Goal: Task Accomplishment & Management: Use online tool/utility

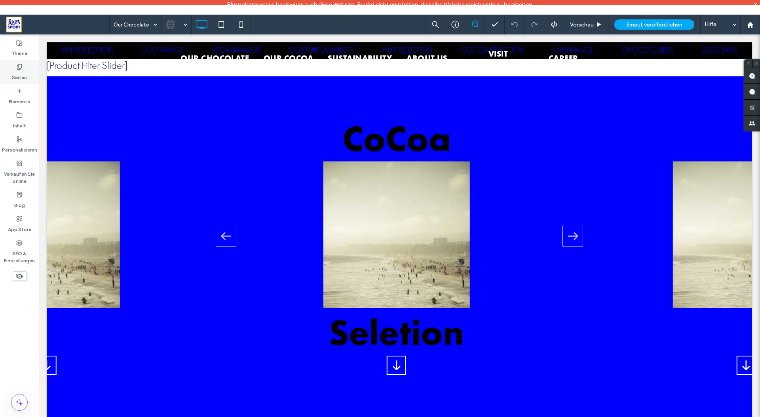
click at [24, 74] on label "Seiten" at bounding box center [19, 75] width 15 height 11
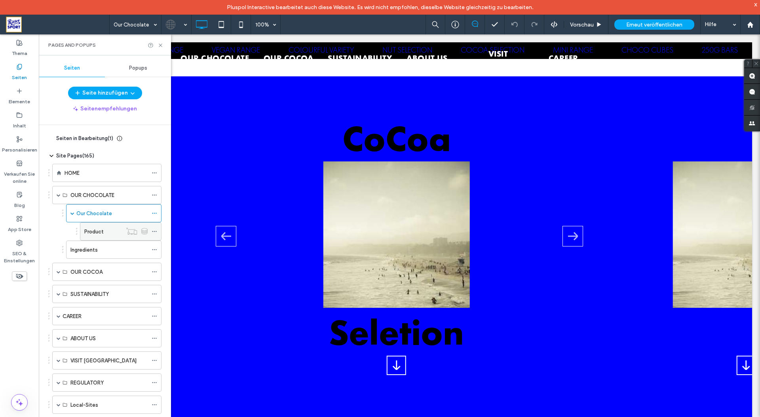
click at [97, 232] on label "Product" at bounding box center [93, 232] width 19 height 14
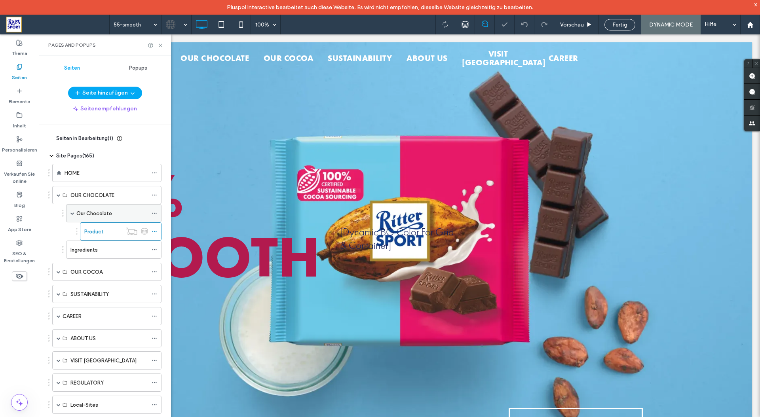
click at [100, 212] on label "Our Chocolate" at bounding box center [94, 214] width 36 height 14
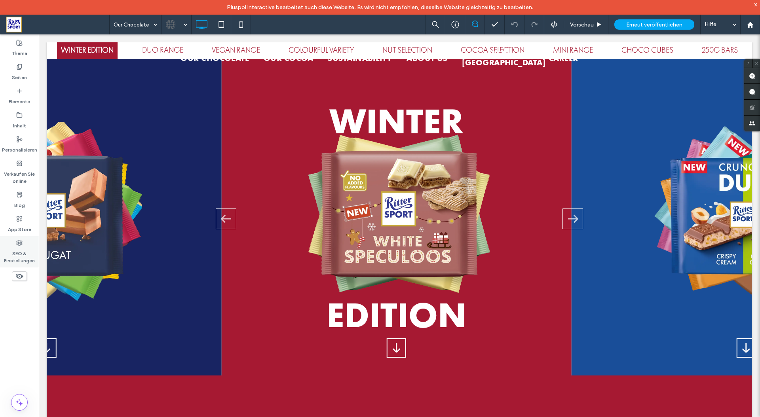
click at [27, 251] on label "SEO & Einstellungen" at bounding box center [19, 255] width 39 height 18
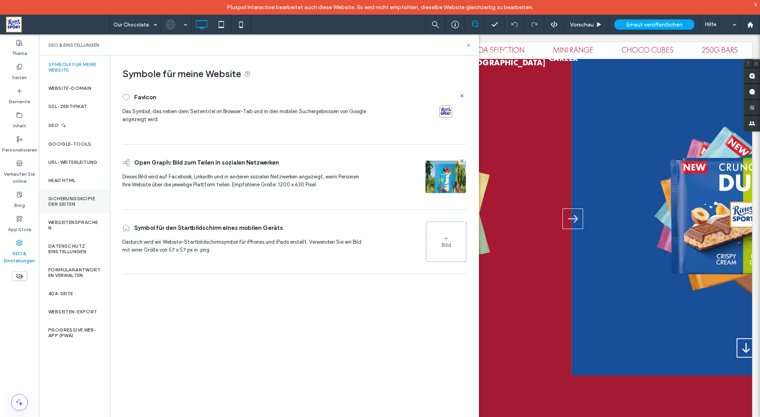
click at [69, 203] on label "Sicherungskopie der Seiten" at bounding box center [74, 201] width 52 height 11
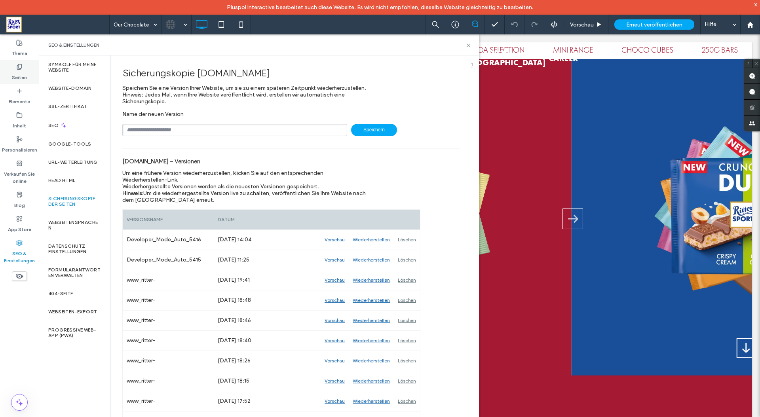
click at [19, 70] on label "Seiten" at bounding box center [19, 75] width 15 height 11
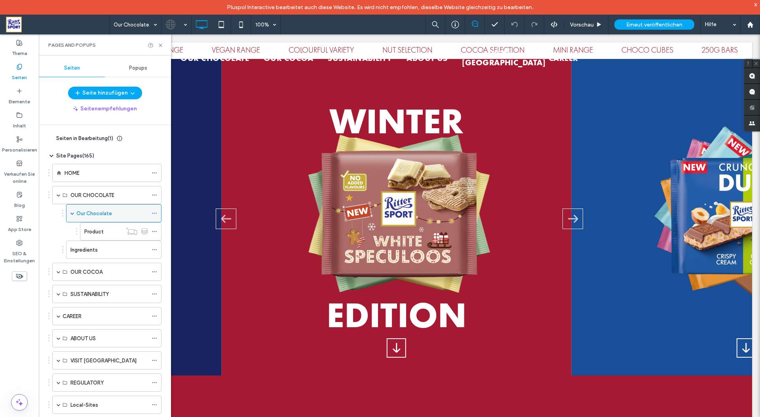
click at [106, 214] on label "Our Chocolate" at bounding box center [94, 214] width 36 height 14
click at [152, 213] on use at bounding box center [154, 213] width 4 height 1
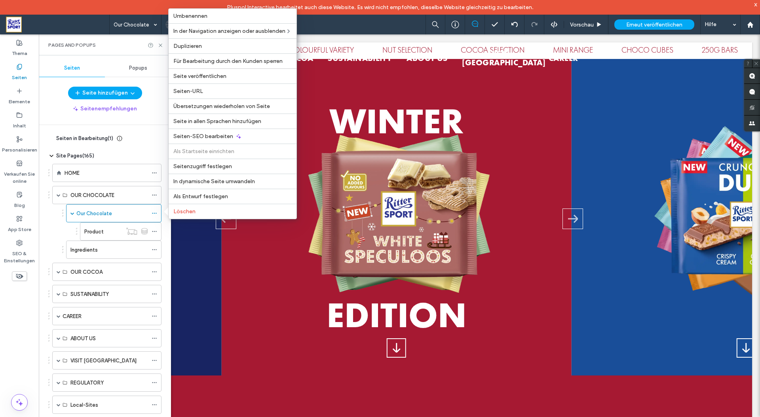
click at [86, 26] on span at bounding box center [57, 25] width 103 height 16
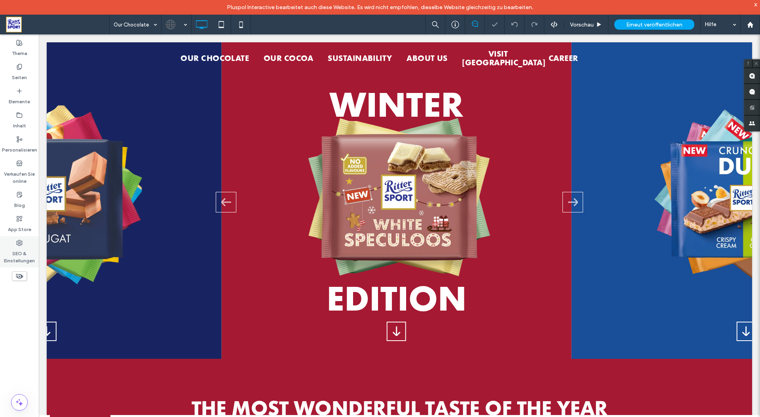
click at [17, 253] on label "SEO & Einstellungen" at bounding box center [19, 255] width 39 height 18
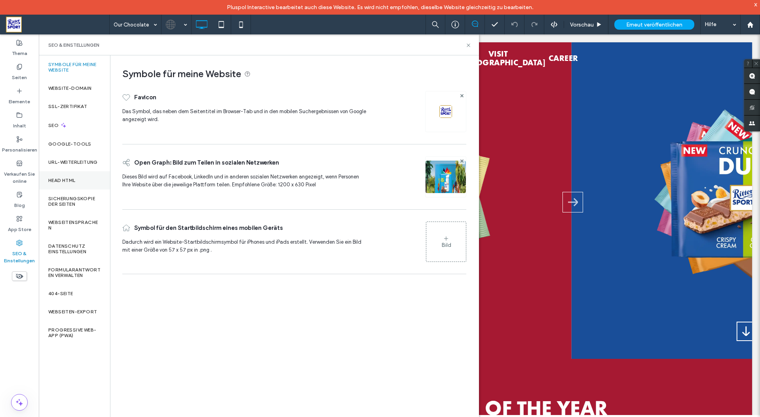
click at [61, 175] on div "Head HTML" at bounding box center [74, 180] width 71 height 18
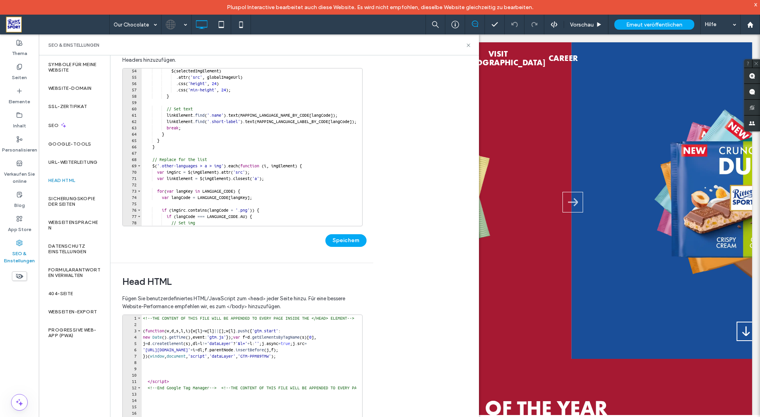
scroll to position [133, 0]
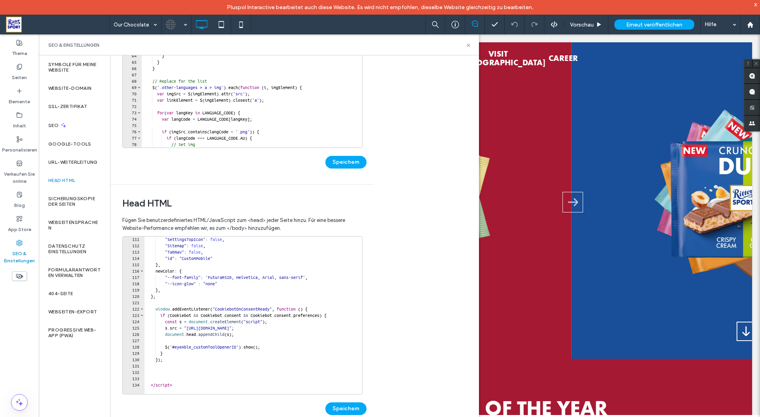
scroll to position [697, 0]
type textarea "**"
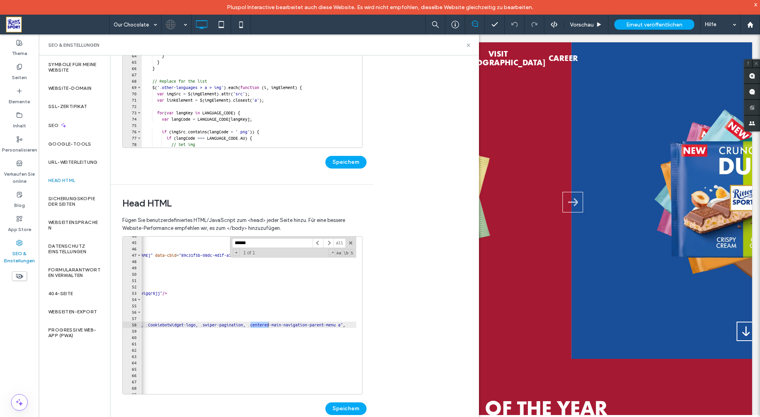
scroll to position [0, 0]
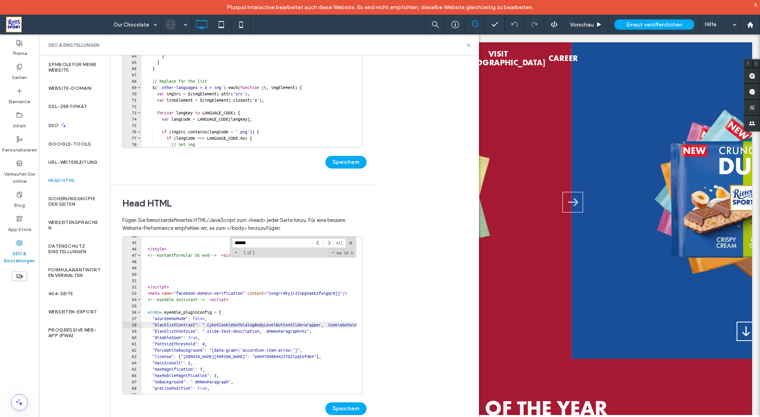
type input "******"
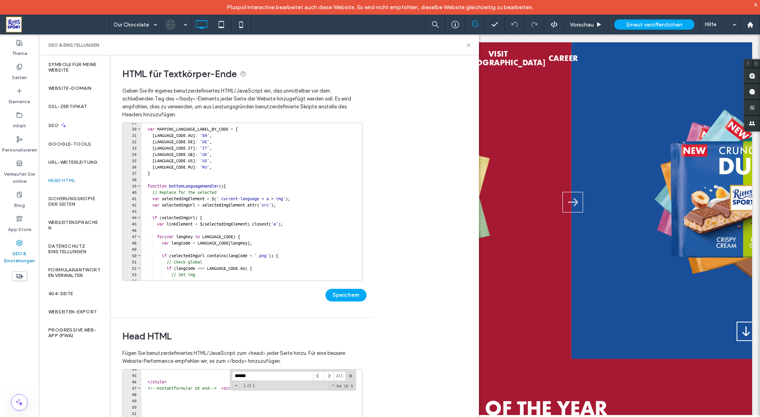
scroll to position [180, 0]
type textarea "**********"
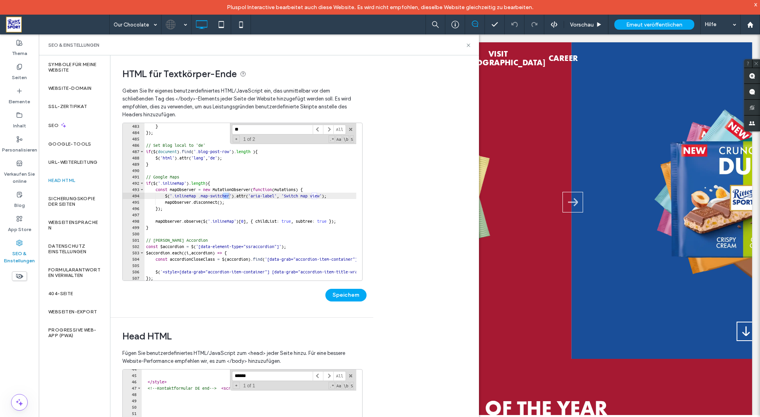
scroll to position [3053, 0]
type input "***"
click at [17, 76] on label "Seiten" at bounding box center [19, 75] width 15 height 11
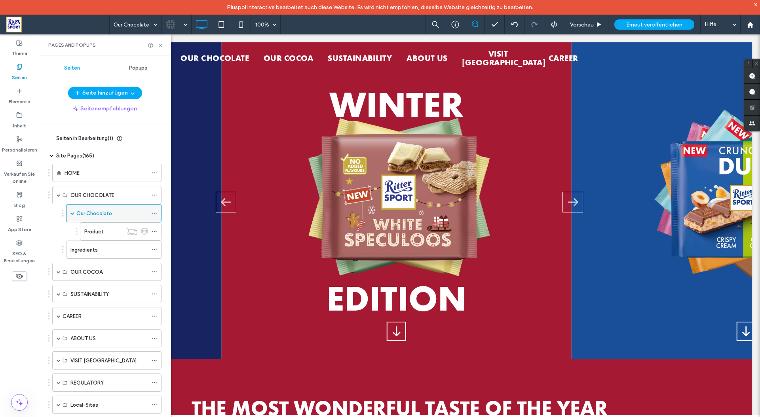
click at [156, 211] on icon at bounding box center [155, 214] width 6 height 6
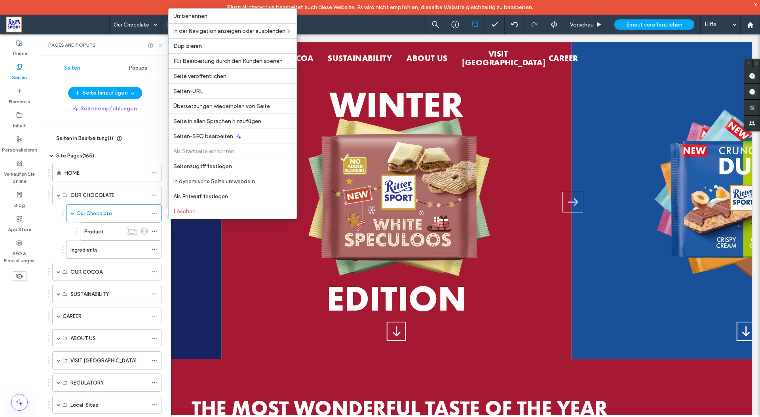
click at [162, 44] on icon at bounding box center [161, 45] width 6 height 6
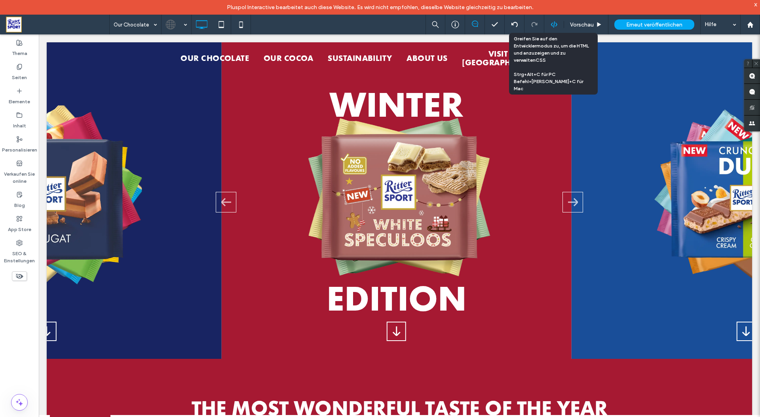
click at [551, 24] on icon at bounding box center [554, 24] width 7 height 7
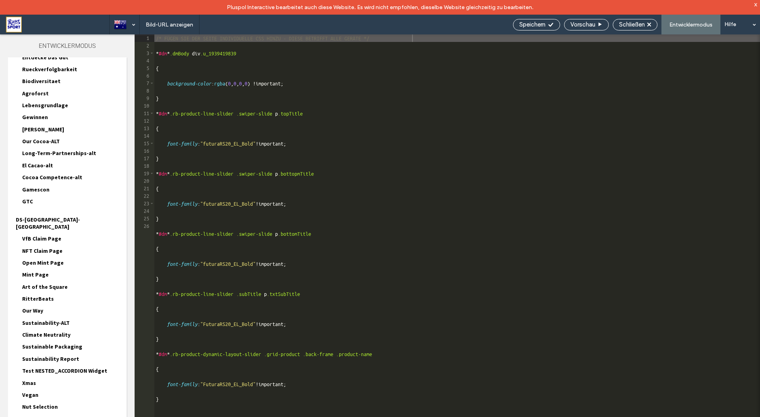
scroll to position [1108, 0]
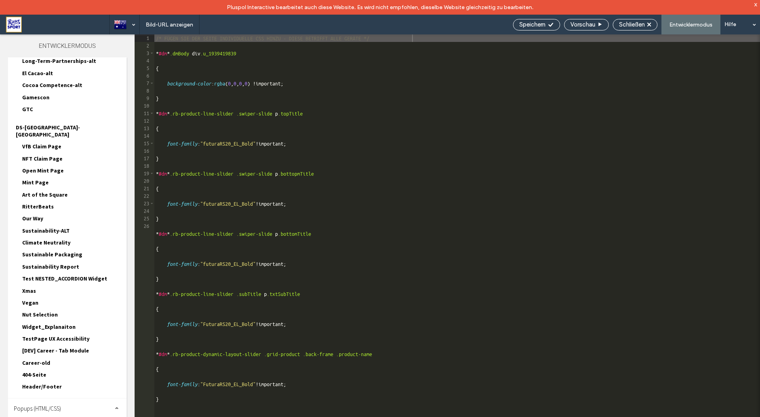
click at [30, 383] on span "Header/Footer" at bounding box center [42, 386] width 40 height 7
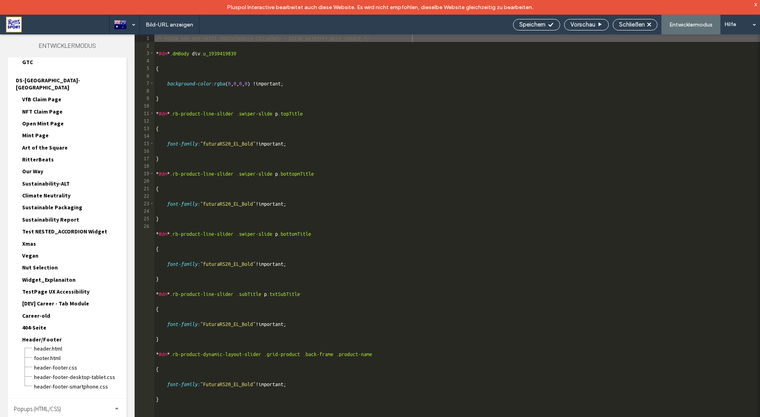
scroll to position [1156, 0]
click at [41, 363] on span "header-footer.CSS" at bounding box center [80, 367] width 93 height 8
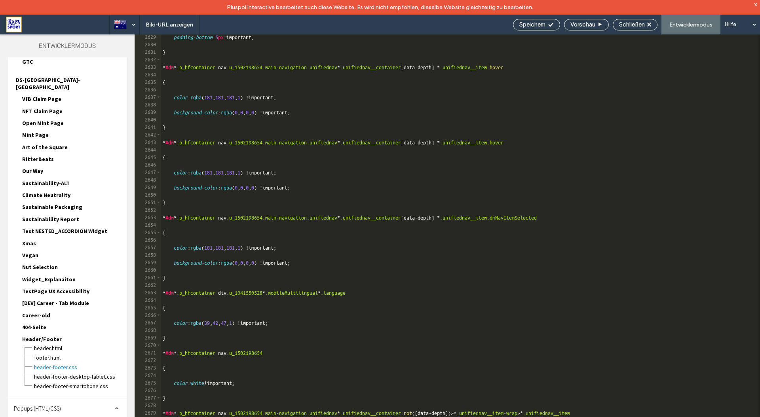
scroll to position [12571, 0]
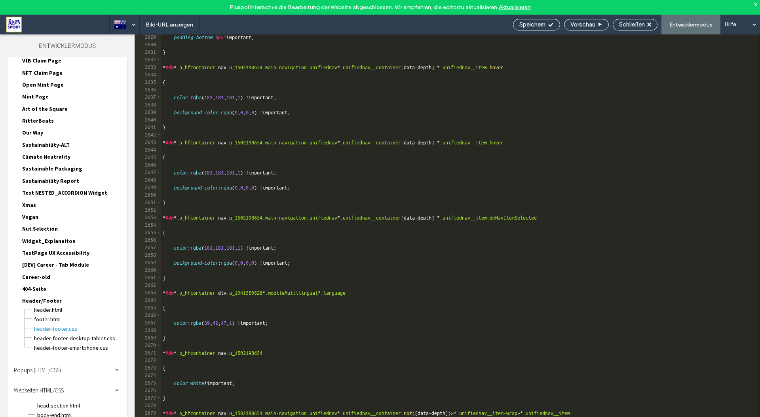
scroll to position [1217, 0]
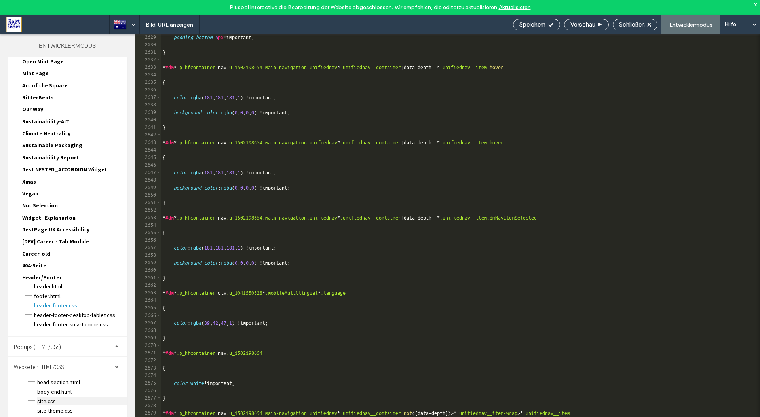
click at [51, 397] on span "site.css" at bounding box center [82, 401] width 90 height 8
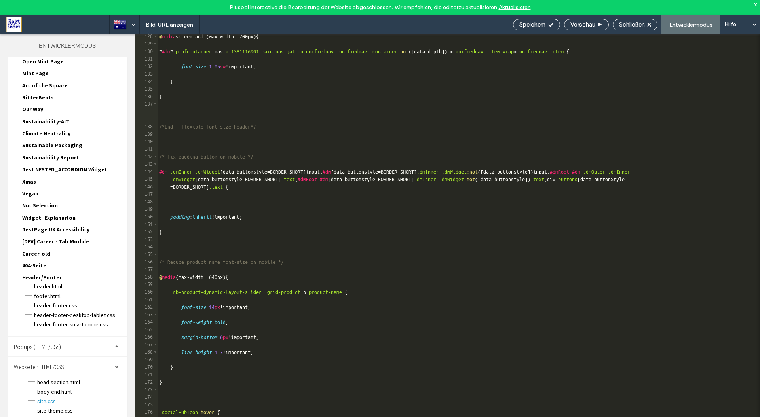
scroll to position [1008, 0]
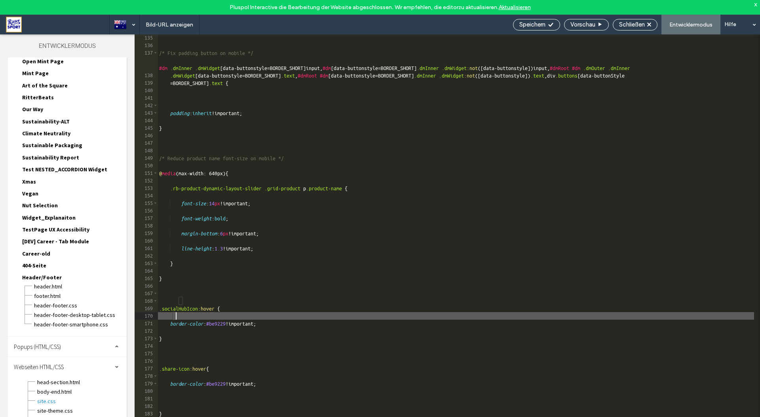
click at [282, 316] on div "/* Fix padding button on mobile */ #dm .dmInner .dmWidget [ data-buttonstyle = …" at bounding box center [456, 240] width 596 height 412
type textarea "*"
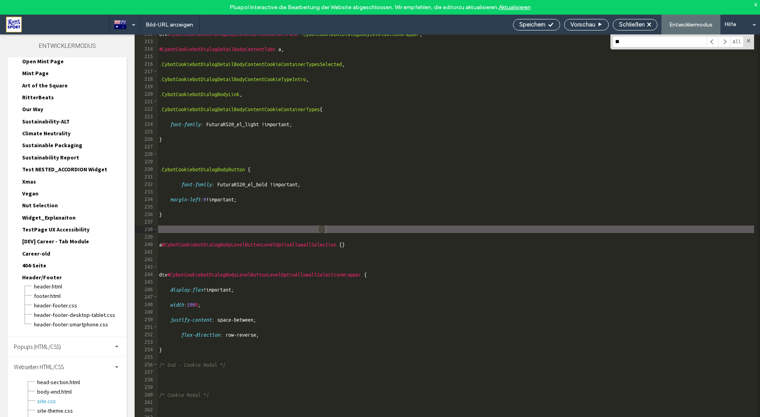
scroll to position [1606, 0]
type input "******"
click at [52, 407] on span "site-theme.css" at bounding box center [82, 411] width 90 height 8
type textarea "**********"
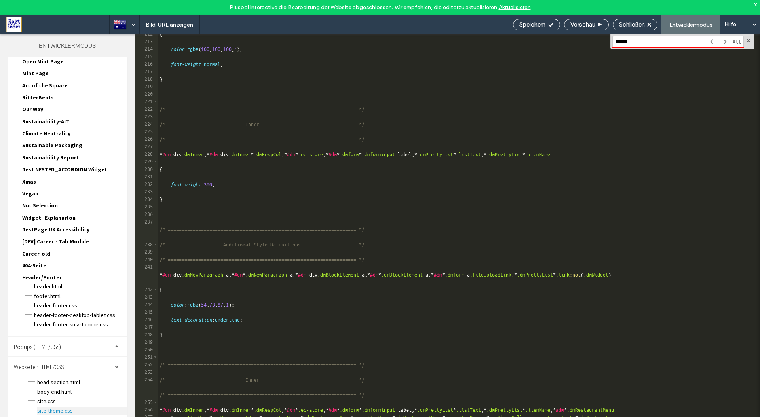
scroll to position [1636, 0]
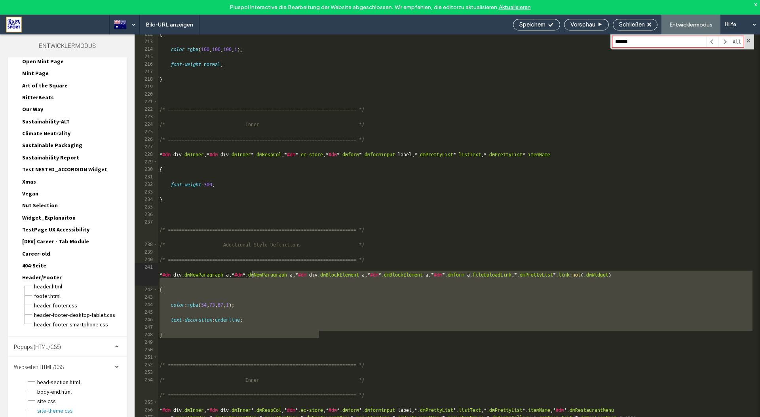
drag, startPoint x: 312, startPoint y: 335, endPoint x: 260, endPoint y: 269, distance: 84.0
click at [260, 268] on div "{ color : rgba ( 100 , 100 , 100 , 1 ); font-weight : normal ; } /* ===========…" at bounding box center [456, 243] width 596 height 427
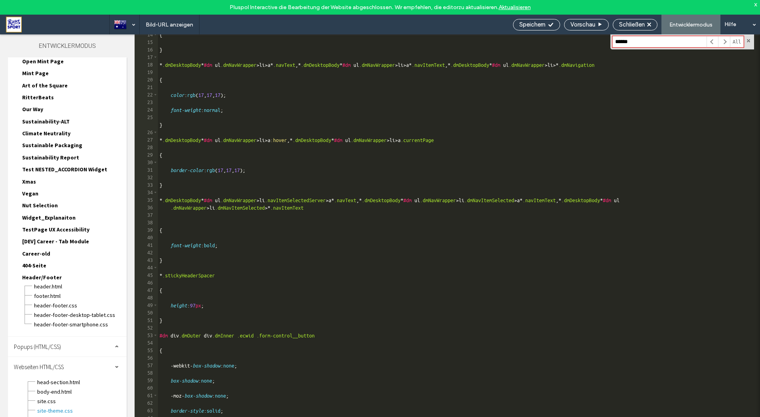
scroll to position [0, 0]
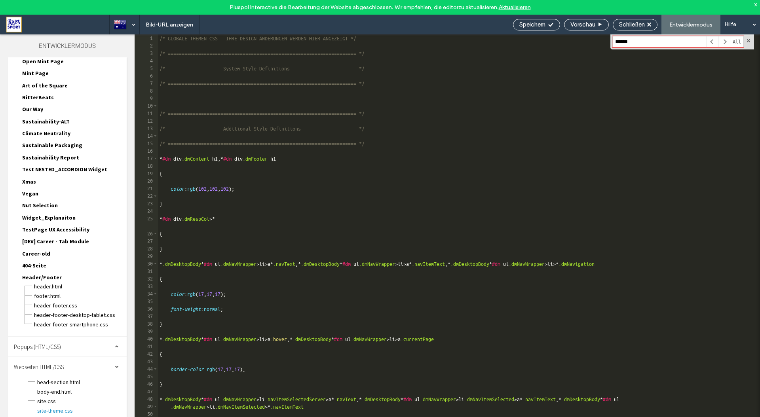
click at [298, 248] on div "/* GLOBALE THEMEN-CSS - IHRE DESIGN-ÄNDERUNGEN WERDEN HIER ANGEZEIGT */ /* ====…" at bounding box center [456, 240] width 596 height 412
type textarea "*"
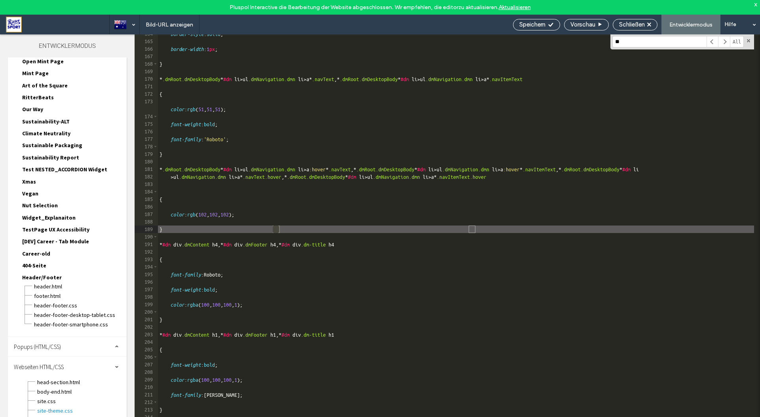
scroll to position [1268, 0]
type input "******"
click at [47, 416] on span "site-desktop.css" at bounding box center [82, 420] width 90 height 8
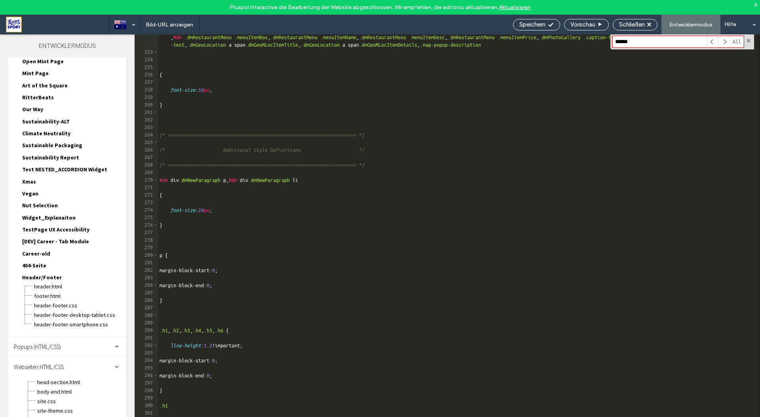
scroll to position [1911, 0]
click at [338, 367] on div "#dm div .dmInner , #dm div .dmInner .dmRespCol , #dm .dmRespCol div .dmNewParag…" at bounding box center [456, 239] width 596 height 427
type textarea "***"
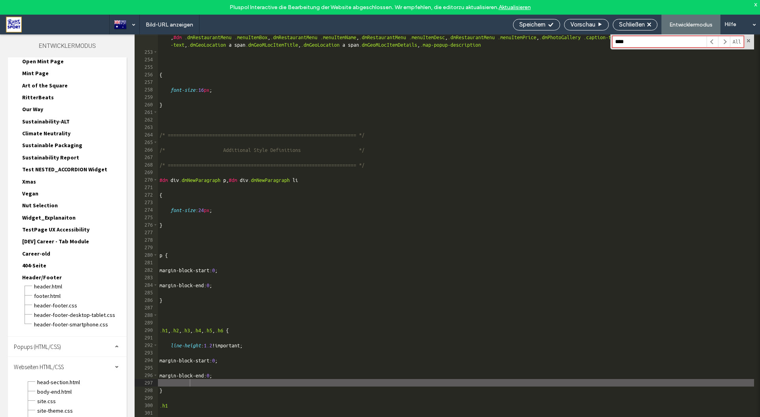
type input "****"
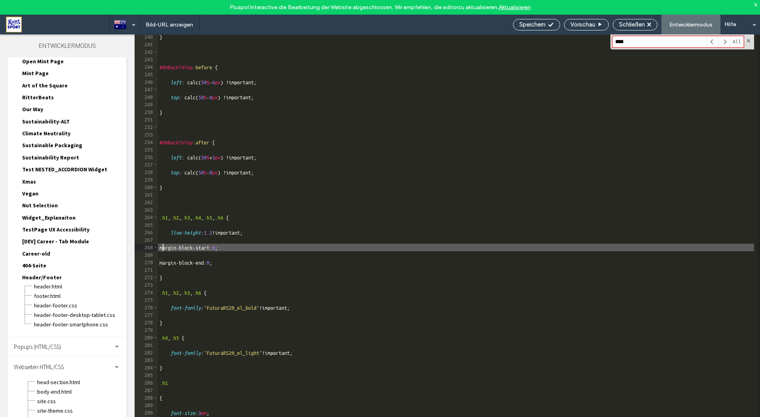
click at [316, 251] on div "} #dmBackToTop :before { left : calc( 50 % - 6 px ) !important; top : calc( 50 …" at bounding box center [456, 239] width 596 height 412
click at [49, 343] on span "Popups (HTML/CSS)" at bounding box center [37, 347] width 47 height 8
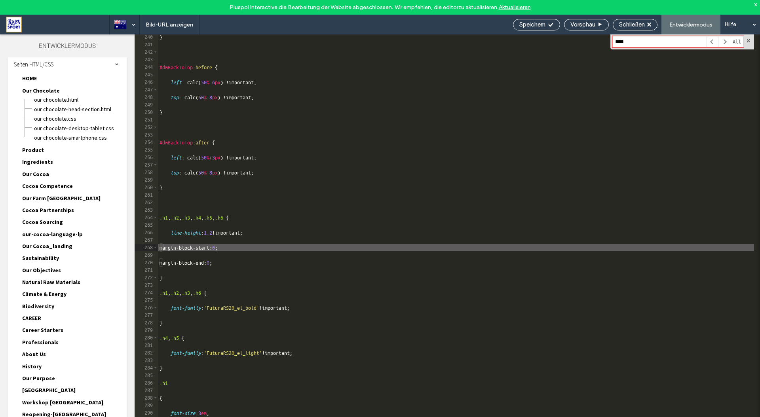
scroll to position [0, 0]
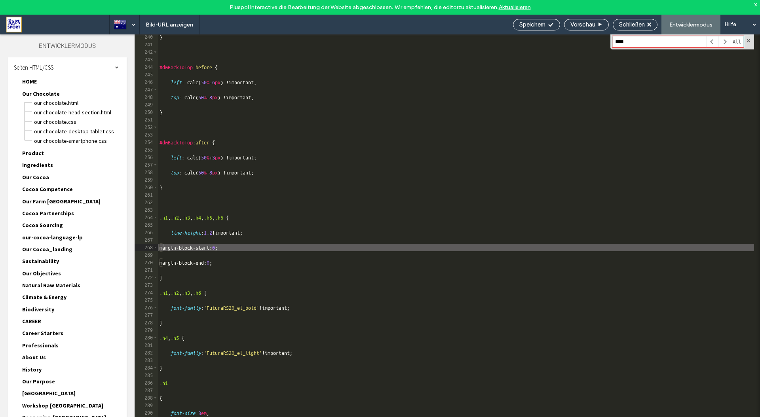
click at [36, 80] on span "HOME" at bounding box center [29, 81] width 15 height 7
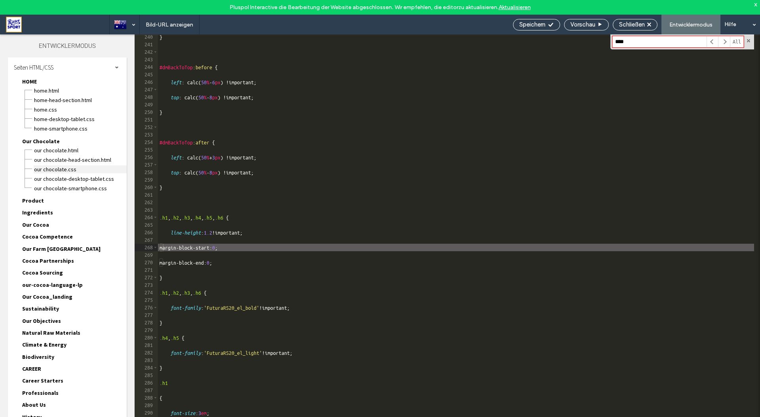
click at [52, 168] on span "Our Chocolate.CSS" at bounding box center [80, 169] width 93 height 8
type textarea "**********"
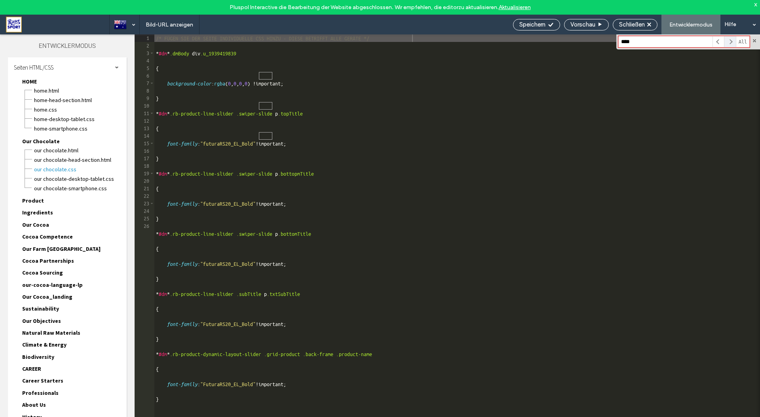
click at [729, 42] on span at bounding box center [730, 41] width 12 height 11
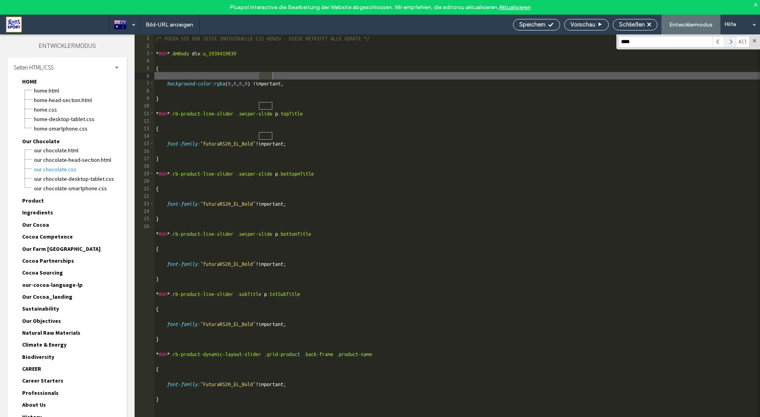
click at [729, 42] on span at bounding box center [730, 41] width 12 height 11
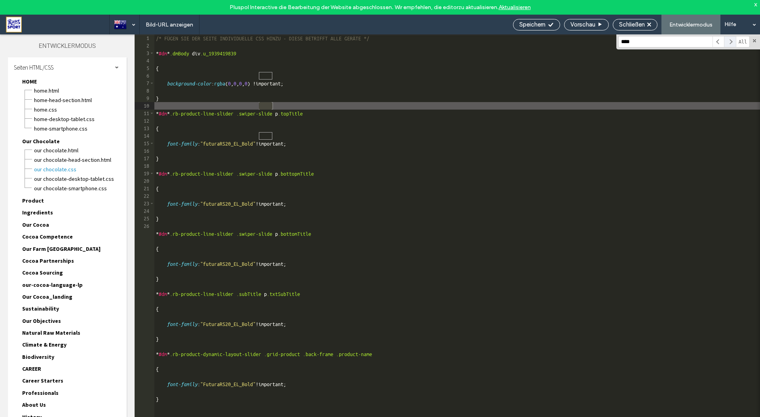
click at [729, 42] on span at bounding box center [730, 41] width 12 height 11
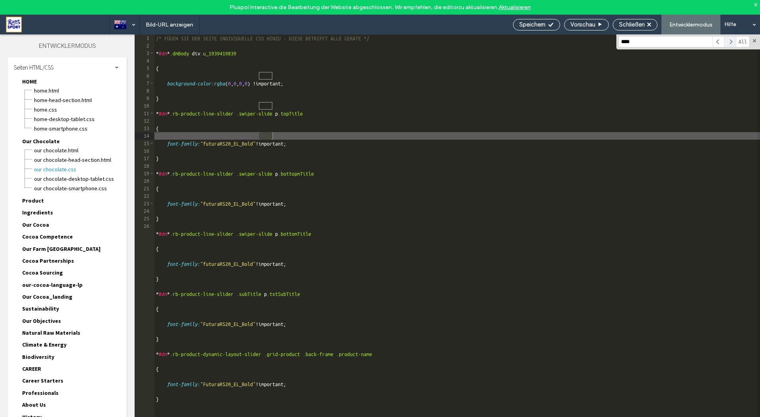
click at [729, 42] on span at bounding box center [730, 41] width 12 height 11
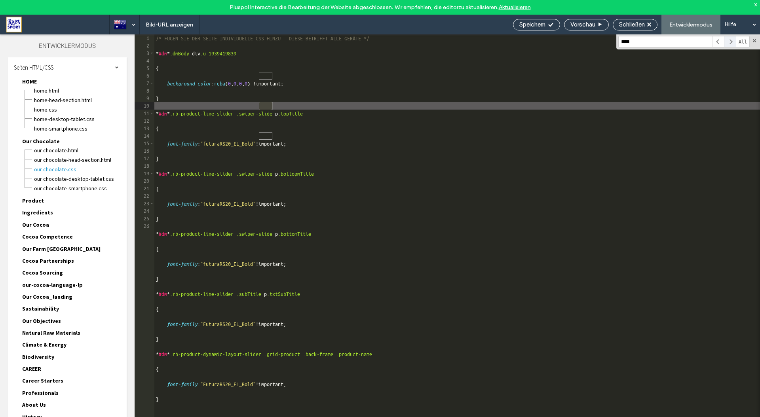
click at [729, 42] on span at bounding box center [730, 41] width 12 height 11
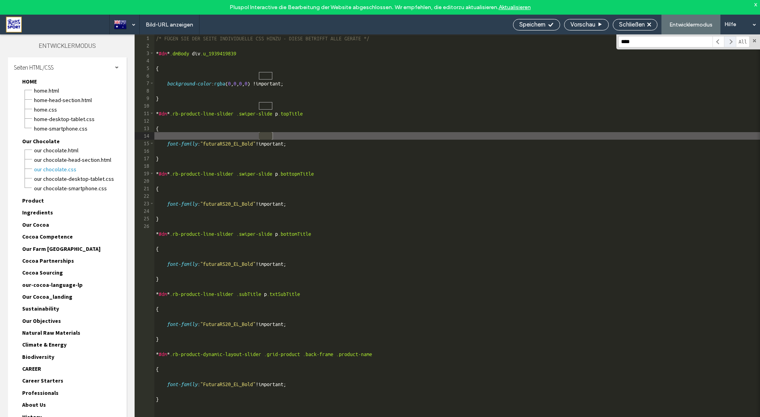
click at [729, 42] on span at bounding box center [730, 41] width 12 height 11
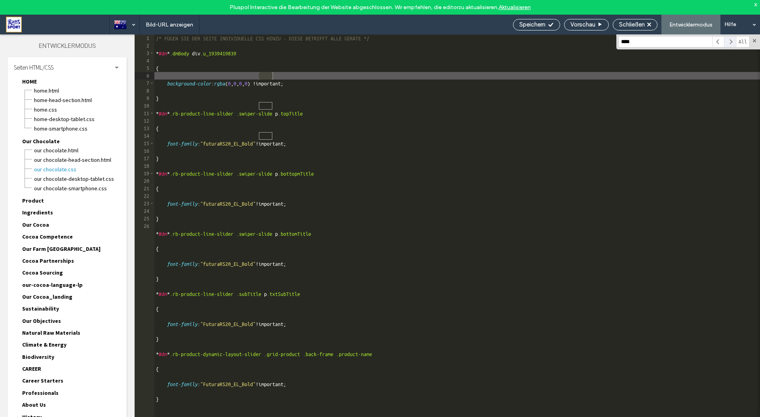
click at [729, 42] on span at bounding box center [730, 41] width 12 height 11
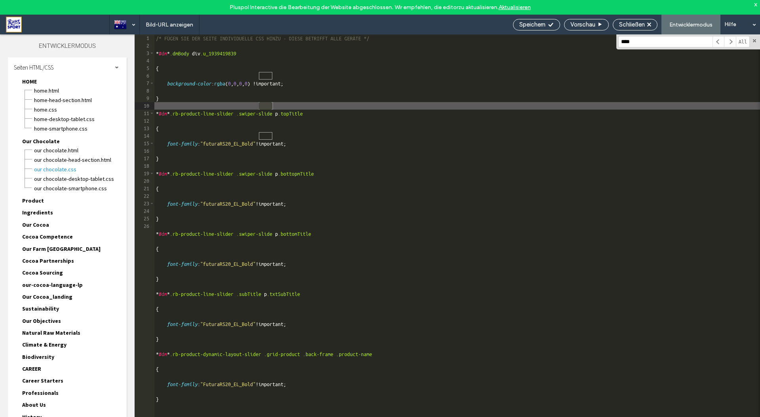
click at [516, 8] on link "Aktualisieren" at bounding box center [515, 7] width 32 height 7
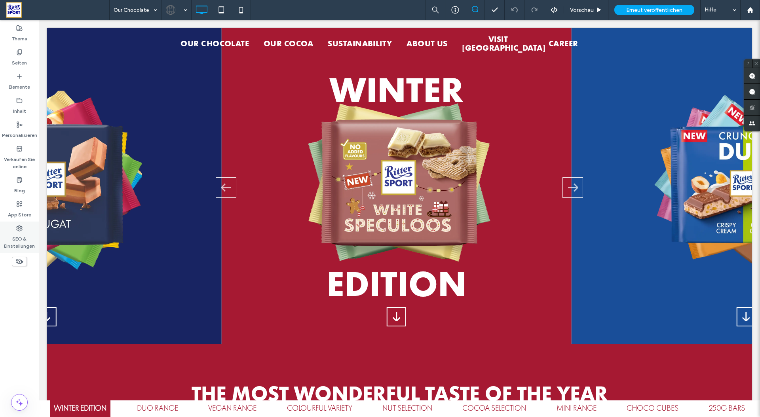
click at [19, 235] on label "SEO & Einstellungen" at bounding box center [19, 241] width 39 height 18
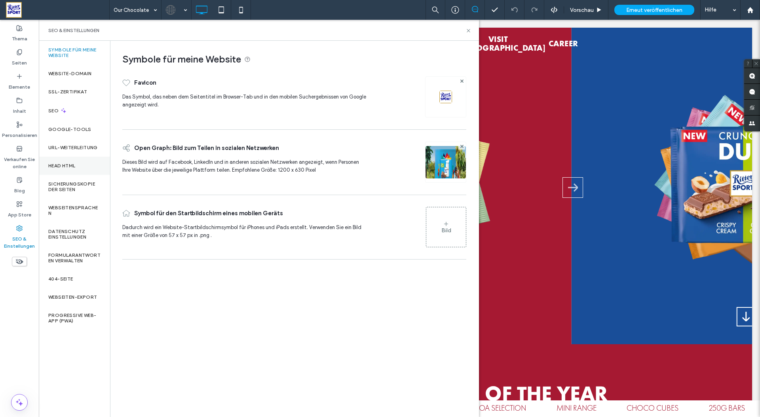
click at [64, 167] on label "Head HTML" at bounding box center [61, 166] width 27 height 6
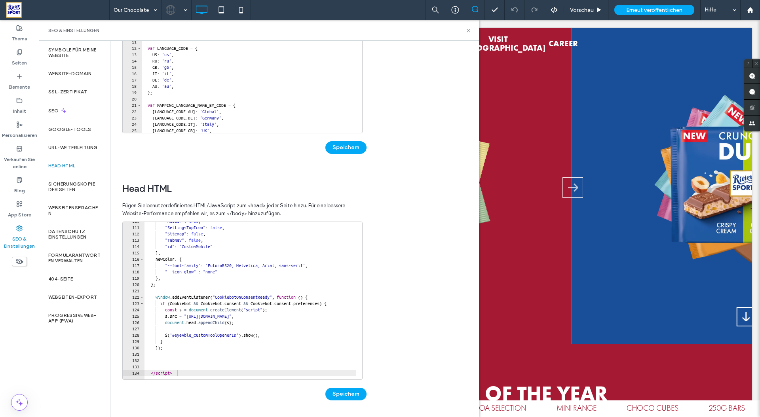
scroll to position [694, 0]
type textarea "**"
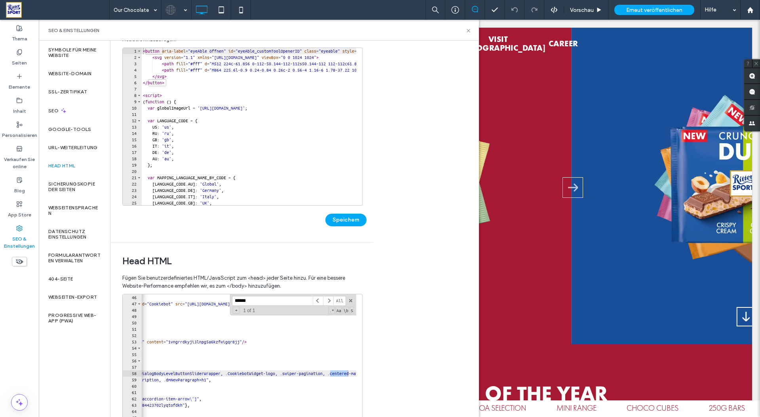
scroll to position [0, 0]
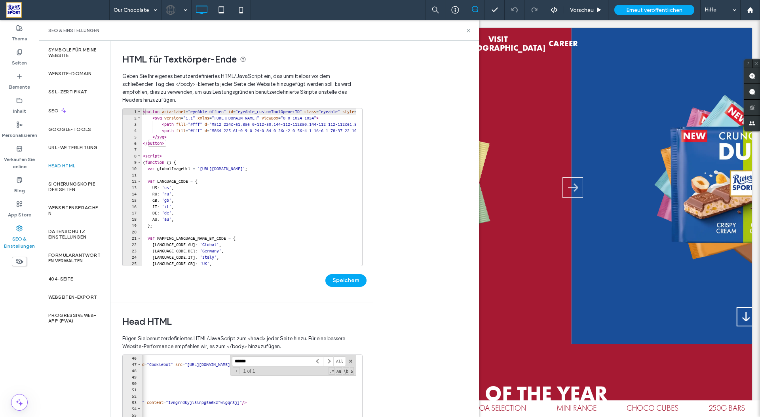
type input "******"
type textarea "**********"
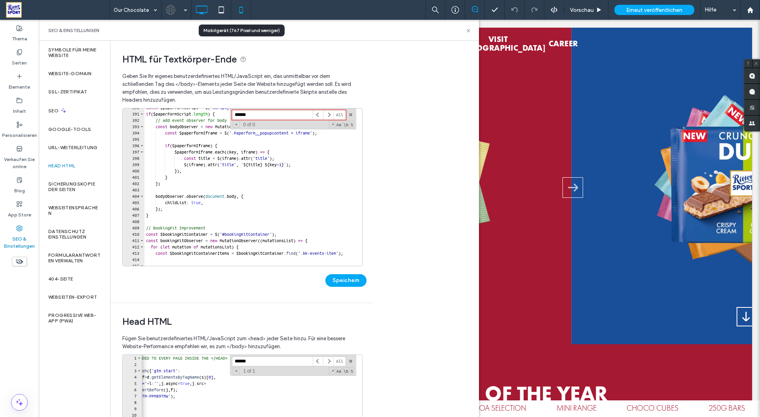
type input "******"
click at [243, 11] on icon at bounding box center [241, 10] width 16 height 16
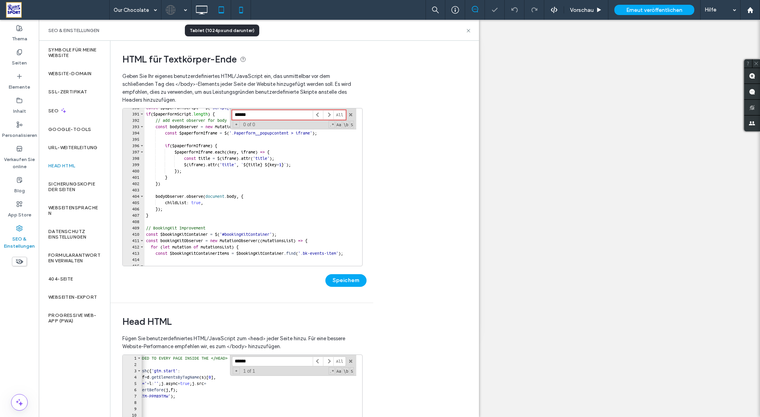
click at [220, 11] on icon at bounding box center [221, 10] width 16 height 16
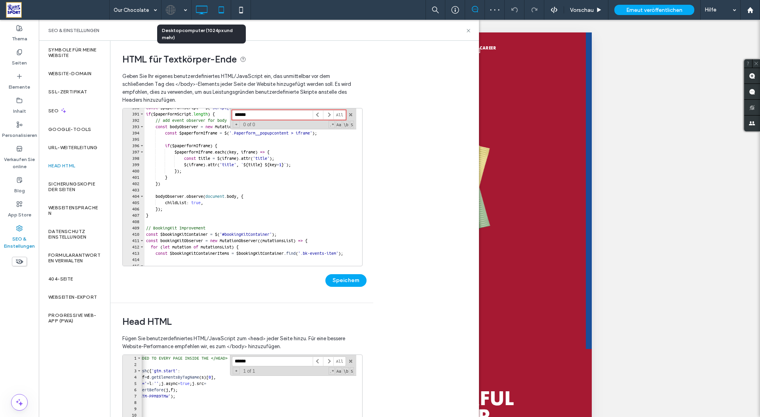
click at [202, 10] on icon at bounding box center [202, 10] width 16 height 16
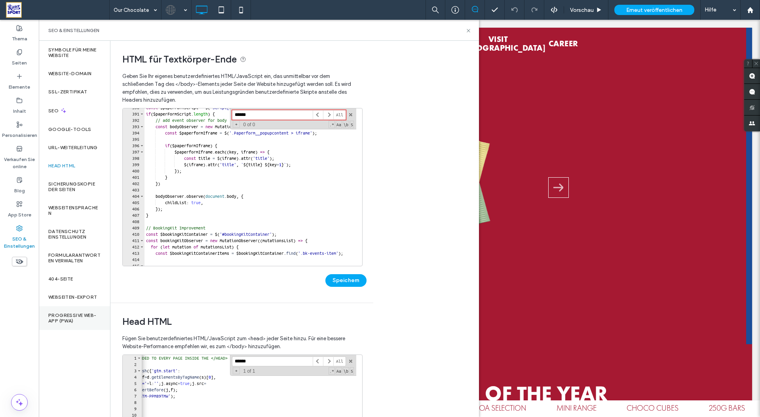
click at [68, 316] on label "Progressive Web-App (PWA)" at bounding box center [74, 318] width 52 height 11
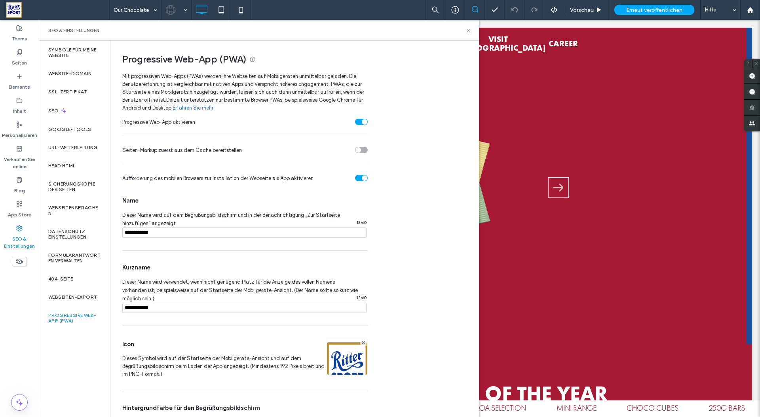
scroll to position [2, 0]
click at [68, 296] on label "Webseiten-Export" at bounding box center [72, 297] width 49 height 6
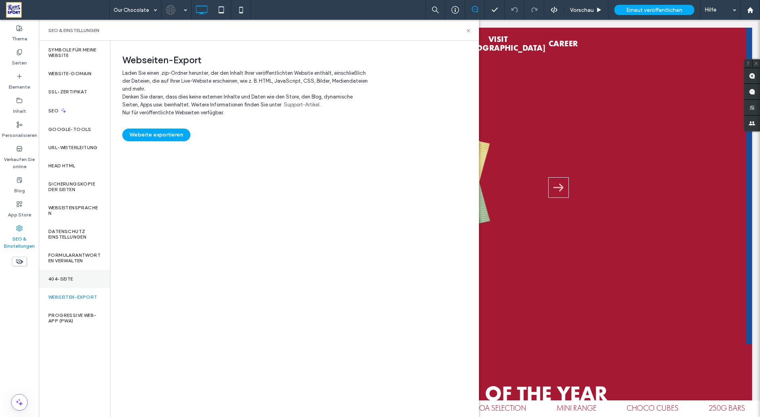
click at [58, 276] on label "404-Seite" at bounding box center [60, 279] width 25 height 6
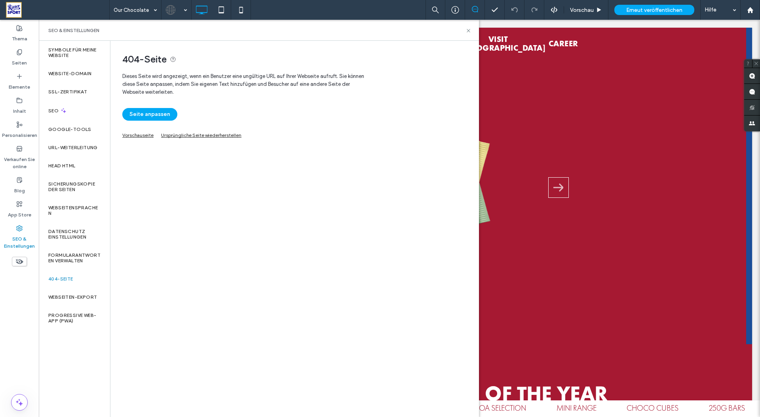
click at [15, 233] on label "SEO & Einstellungen" at bounding box center [19, 241] width 39 height 18
click at [16, 101] on icon at bounding box center [19, 100] width 6 height 6
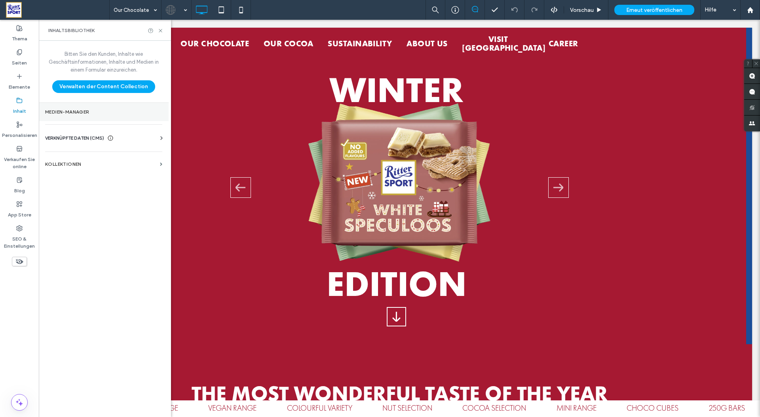
click at [66, 113] on label "Medien-Manager" at bounding box center [103, 112] width 117 height 6
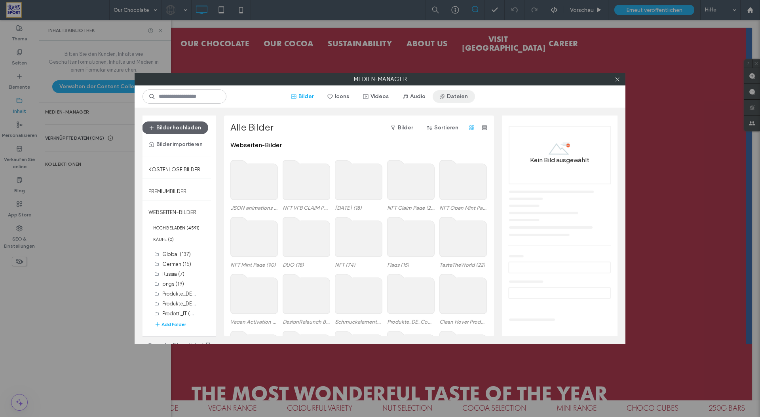
click at [451, 99] on button "Dateien" at bounding box center [454, 96] width 42 height 13
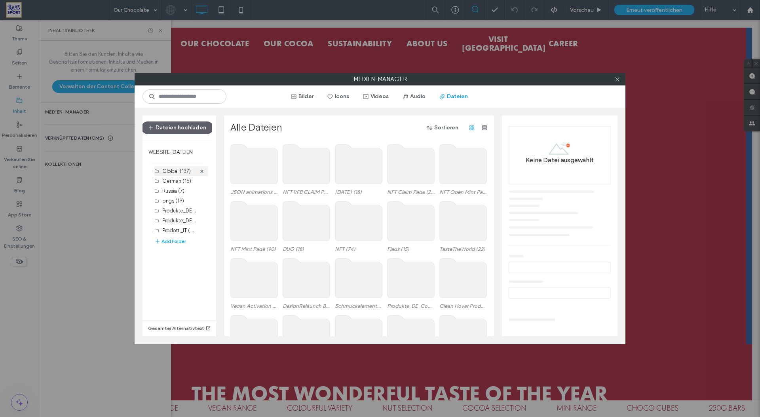
click at [173, 169] on label "Global (137)" at bounding box center [176, 171] width 28 height 6
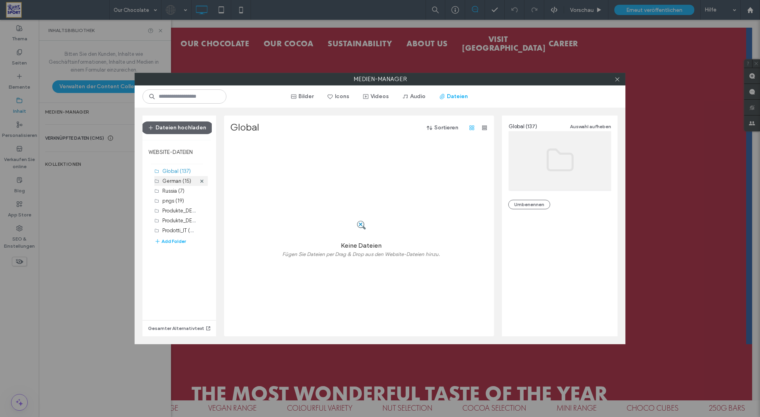
click at [169, 179] on label "German (15)" at bounding box center [176, 181] width 29 height 6
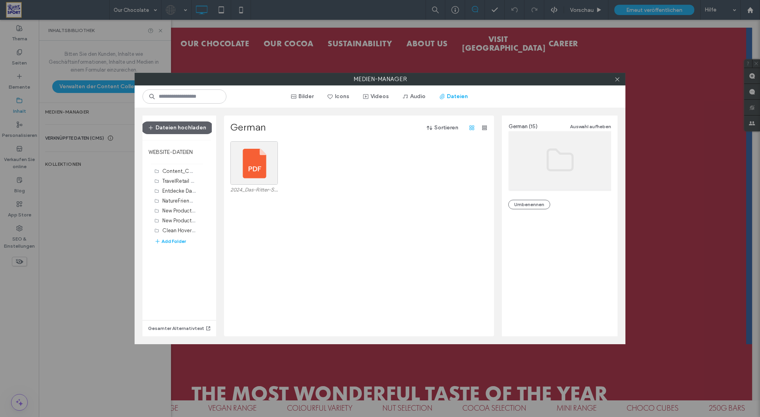
scroll to position [0, 0]
click at [167, 168] on label "Global (137)" at bounding box center [176, 171] width 28 height 6
click at [620, 80] on icon at bounding box center [617, 79] width 6 height 6
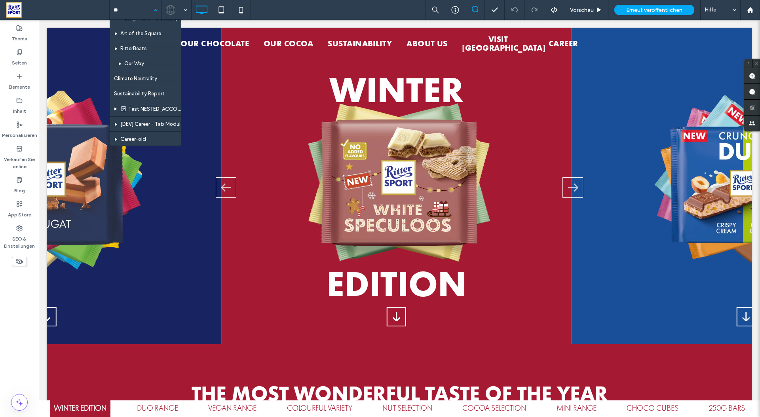
scroll to position [189, 0]
type input "***"
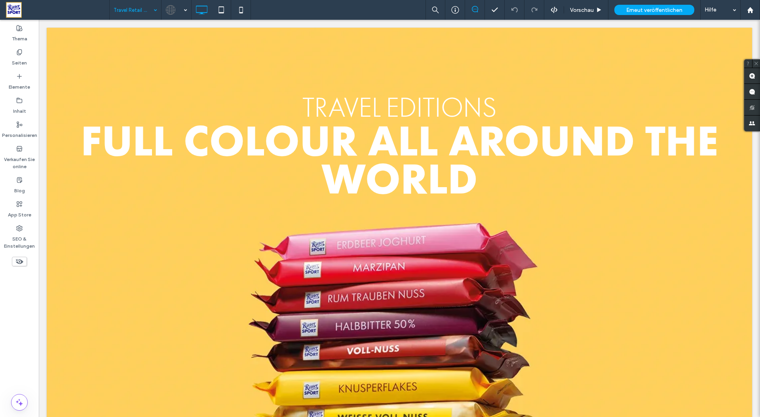
scroll to position [0, 0]
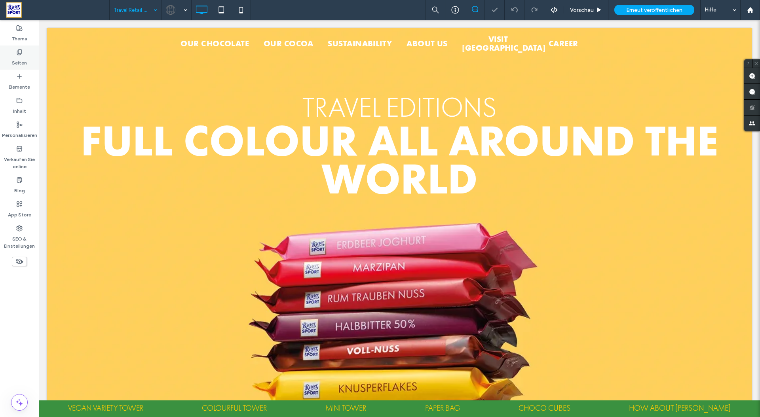
click at [19, 52] on icon at bounding box center [19, 52] width 6 height 6
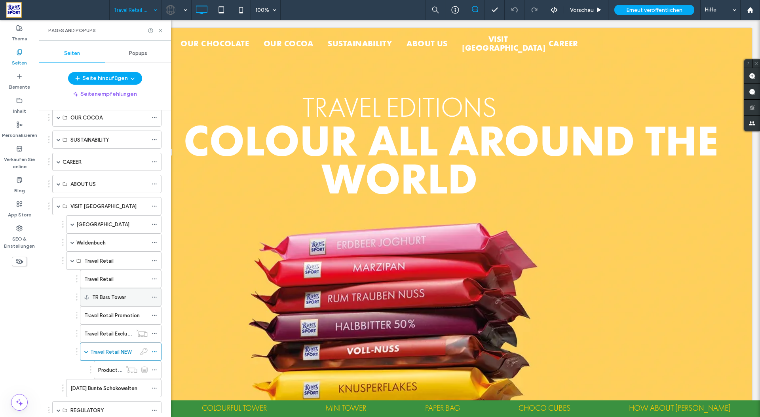
scroll to position [205, 0]
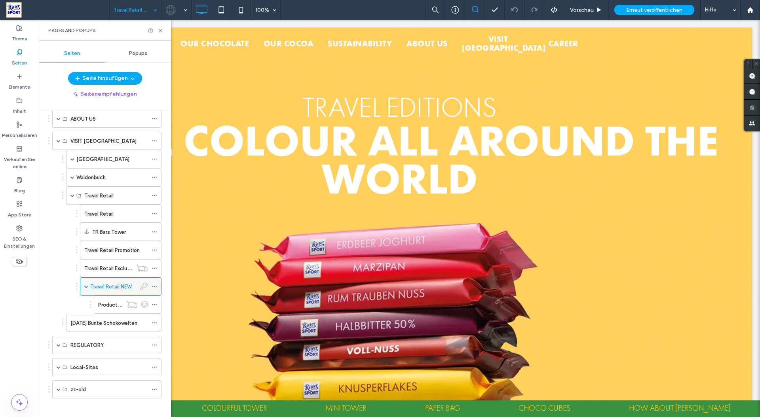
click at [155, 287] on icon at bounding box center [155, 287] width 6 height 6
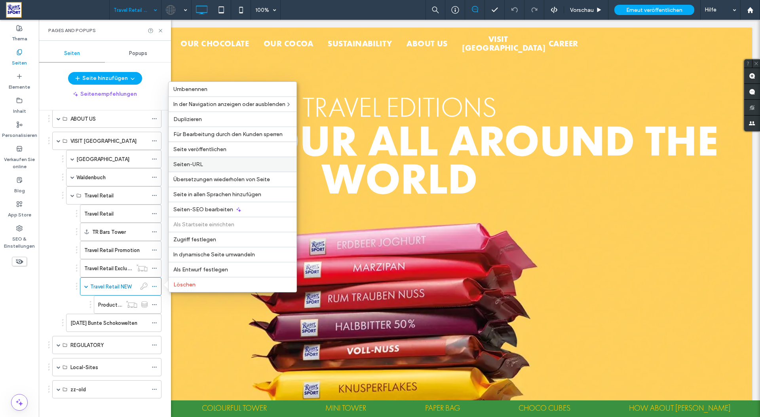
click at [193, 165] on span "Seiten-URL" at bounding box center [188, 164] width 30 height 7
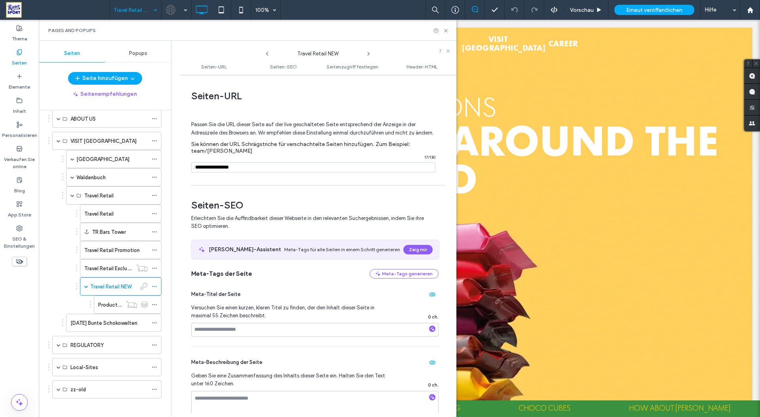
drag, startPoint x: 242, startPoint y: 174, endPoint x: 190, endPoint y: 169, distance: 52.9
click at [190, 169] on div "Seiten-URL Passen Sie die URL dieser Seite auf der live geschalteten Seite ents…" at bounding box center [317, 246] width 277 height 334
click at [355, 68] on span "Seitenzugriff festlegen" at bounding box center [353, 67] width 52 height 6
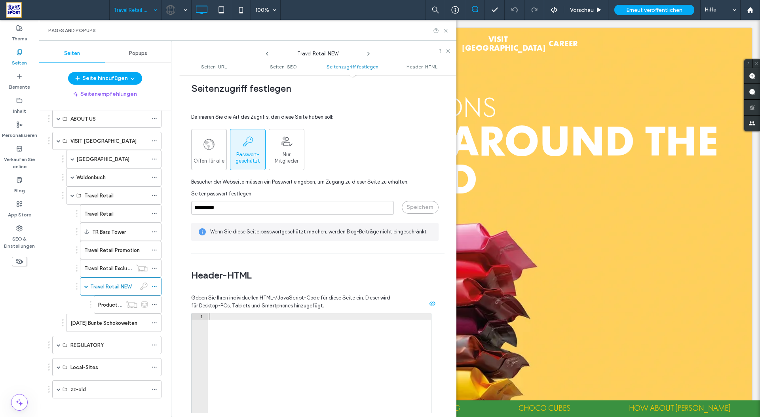
scroll to position [646, 0]
drag, startPoint x: 234, startPoint y: 215, endPoint x: 170, endPoint y: 209, distance: 64.0
click at [170, 209] on div "Seiten Popups Seite hinzufügen Seitenempfehlungen Seiten in Bearbeitung ( 1 ) N…" at bounding box center [248, 229] width 418 height 376
click at [446, 32] on icon at bounding box center [446, 31] width 6 height 6
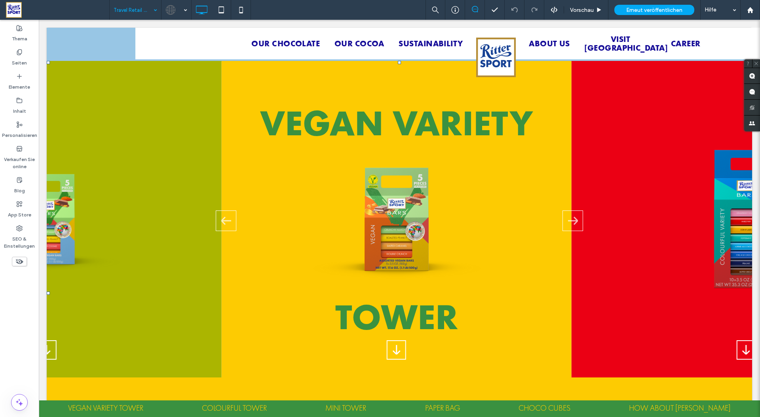
scroll to position [843, 0]
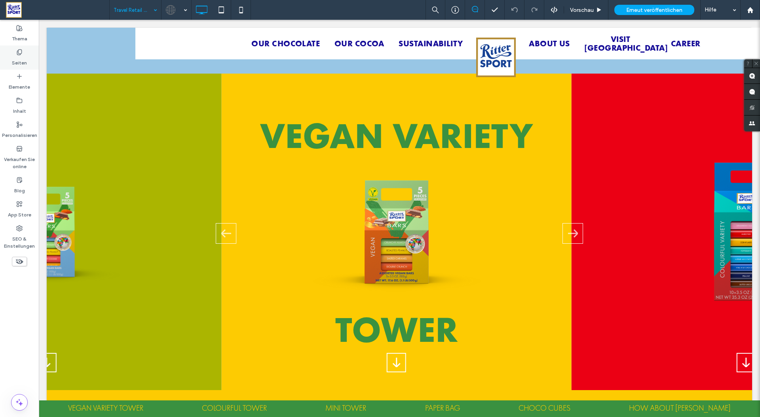
click at [23, 55] on label "Seiten" at bounding box center [19, 60] width 15 height 11
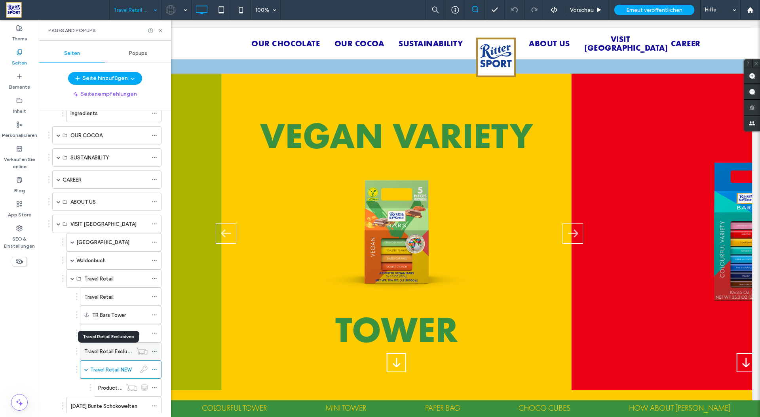
scroll to position [0, 0]
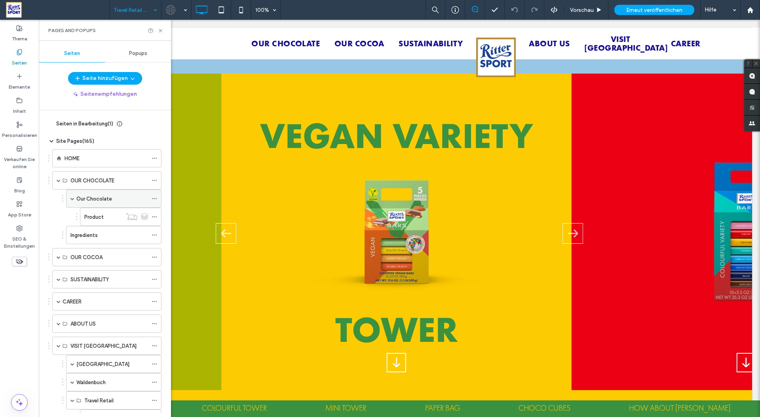
click at [101, 195] on label "Our Chocolate" at bounding box center [94, 199] width 36 height 14
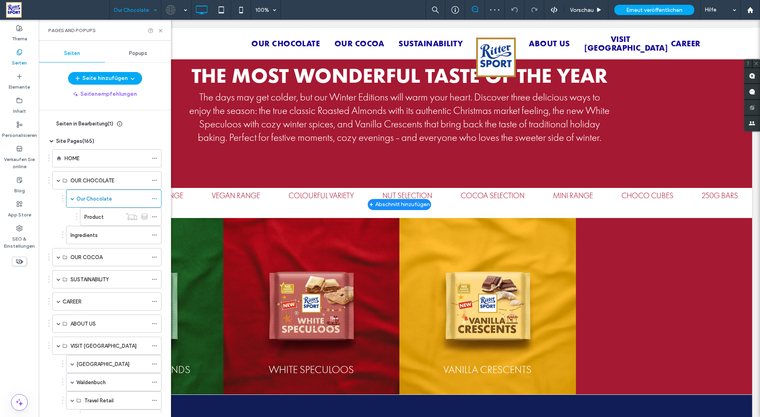
scroll to position [233, 0]
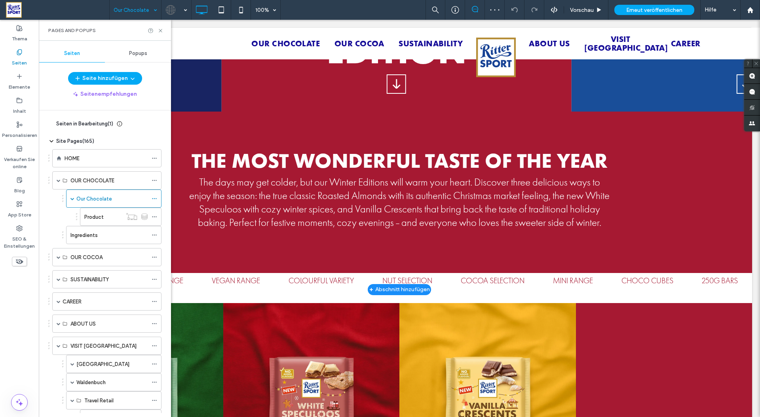
click at [331, 199] on span at bounding box center [399, 34] width 705 height 478
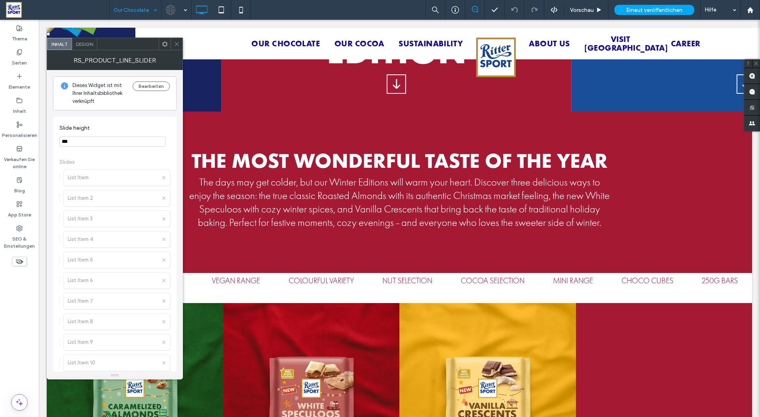
click at [328, 164] on p "THE MOST WONDERFUL TASTE OF THE YEAR" at bounding box center [399, 160] width 423 height 18
click at [177, 44] on icon at bounding box center [177, 44] width 6 height 6
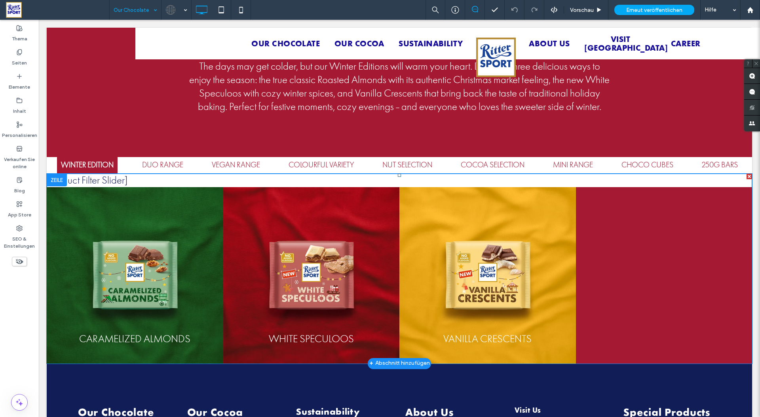
scroll to position [287, 0]
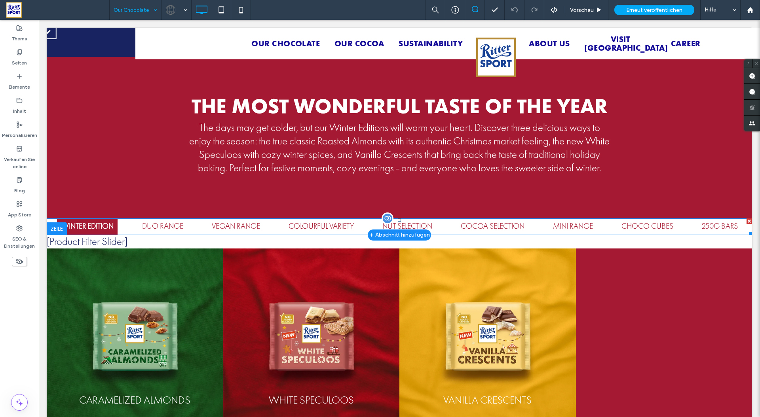
click at [158, 235] on span at bounding box center [399, 226] width 705 height 17
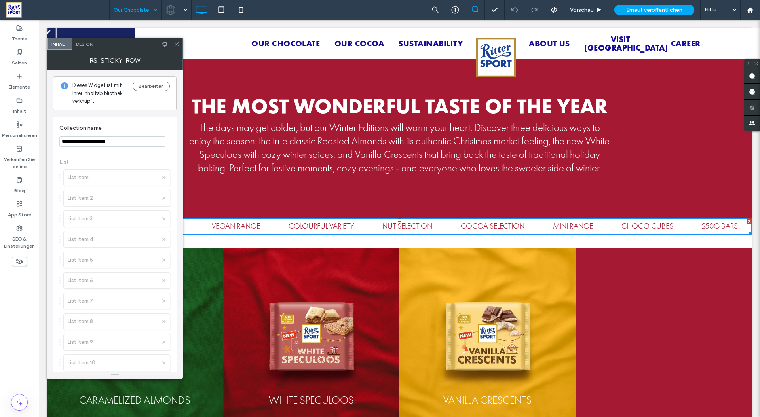
click at [177, 43] on icon at bounding box center [177, 44] width 6 height 6
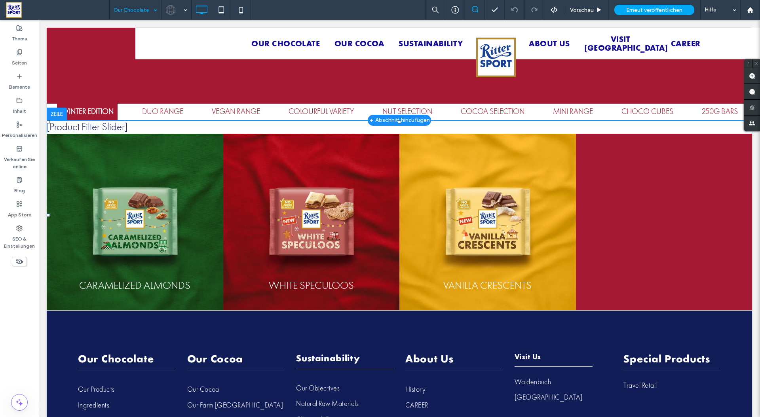
scroll to position [469, 0]
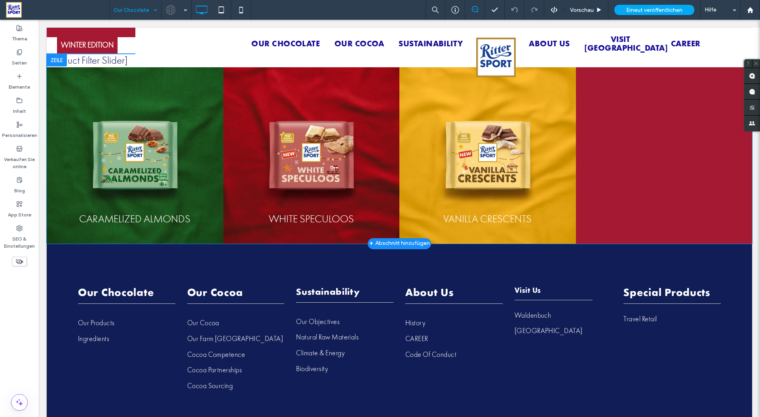
click at [312, 144] on span at bounding box center [399, 149] width 705 height 190
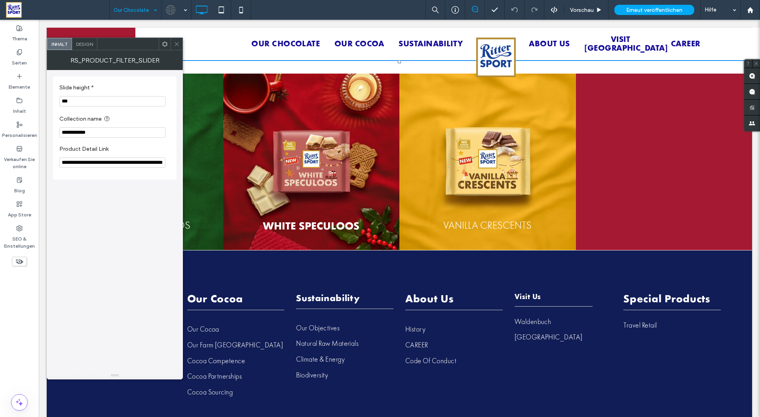
scroll to position [463, 0]
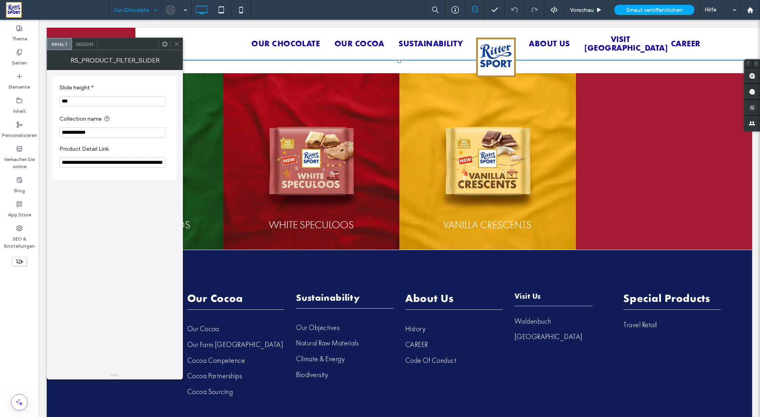
click at [177, 45] on icon at bounding box center [177, 44] width 6 height 6
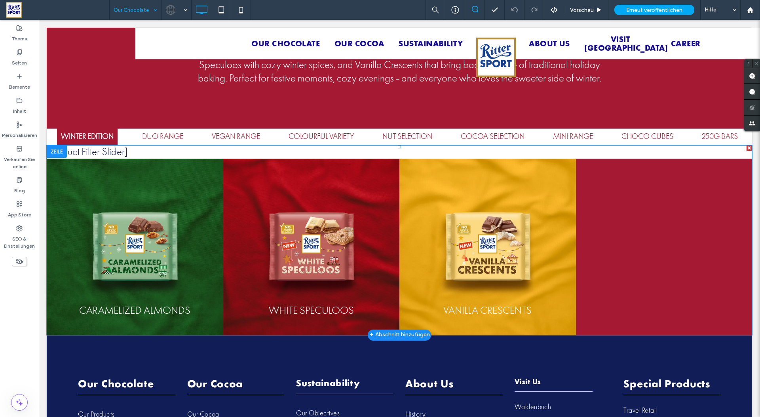
scroll to position [378, 0]
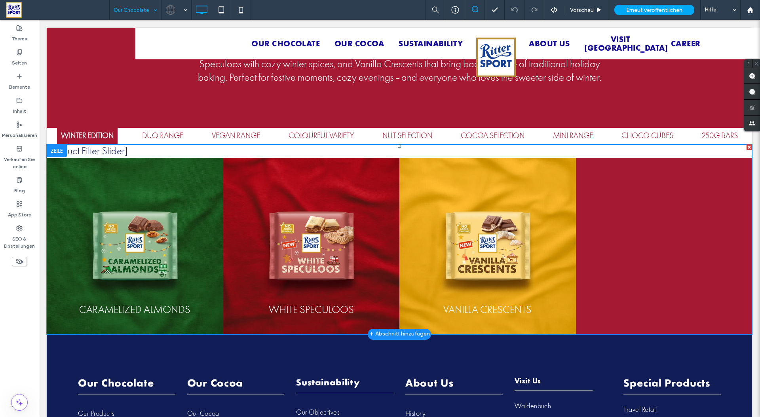
click at [132, 253] on span at bounding box center [399, 239] width 705 height 190
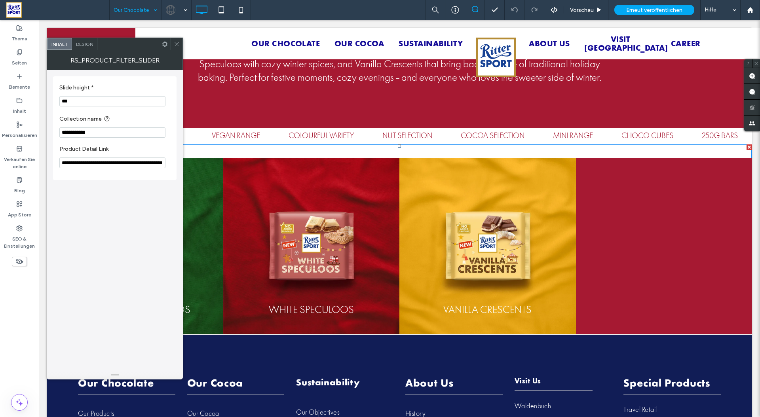
scroll to position [0, 0]
drag, startPoint x: 105, startPoint y: 166, endPoint x: 52, endPoint y: 161, distance: 53.3
click at [16, 158] on body ".wqwq-1{fill:#231f20;} .cls-1q, .cls-2q { fill-rule: evenodd; } .cls-2q { fill:…" at bounding box center [380, 208] width 760 height 417
click at [175, 44] on icon at bounding box center [177, 44] width 6 height 6
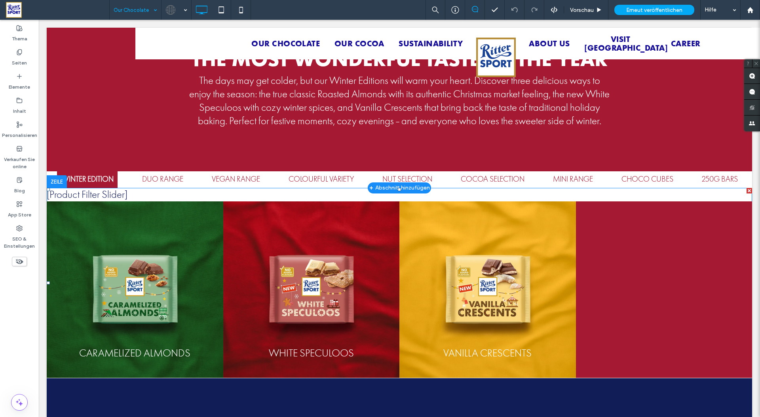
scroll to position [398, 0]
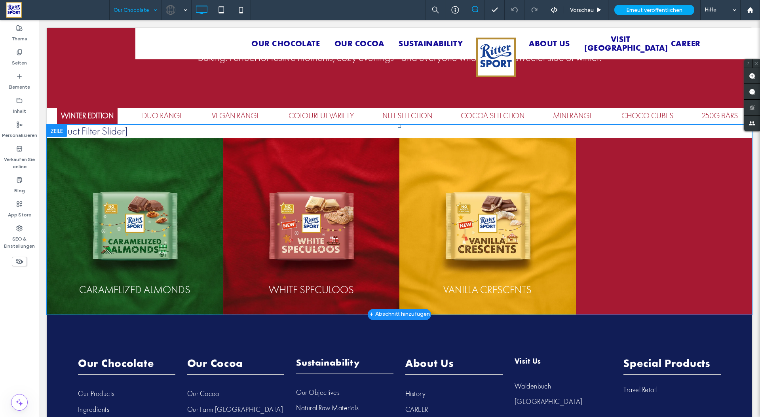
click at [164, 169] on span at bounding box center [399, 220] width 705 height 190
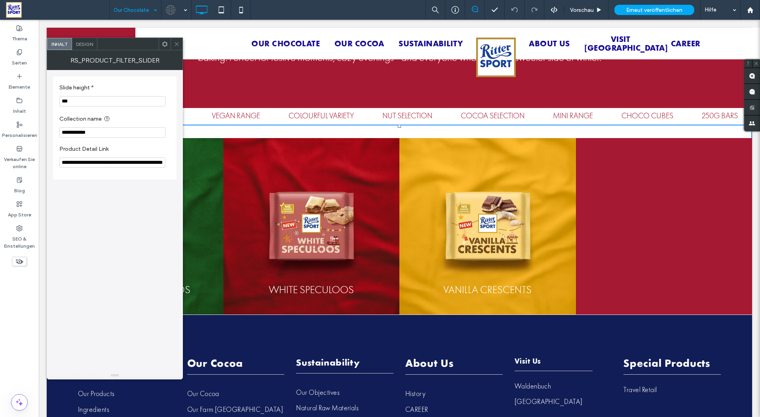
click at [177, 44] on icon at bounding box center [177, 44] width 6 height 6
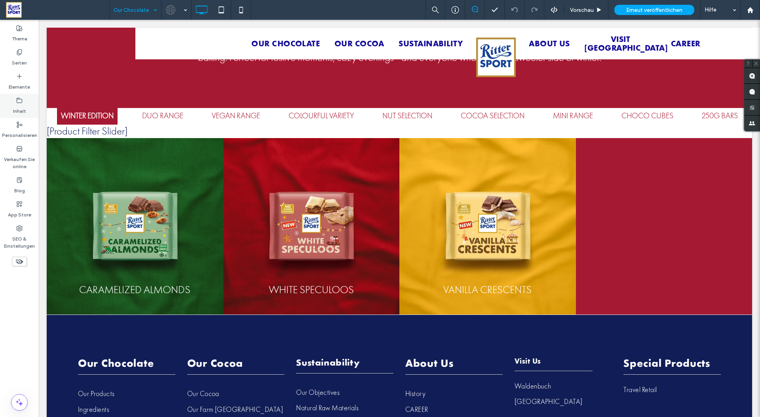
click at [21, 98] on icon at bounding box center [19, 100] width 6 height 6
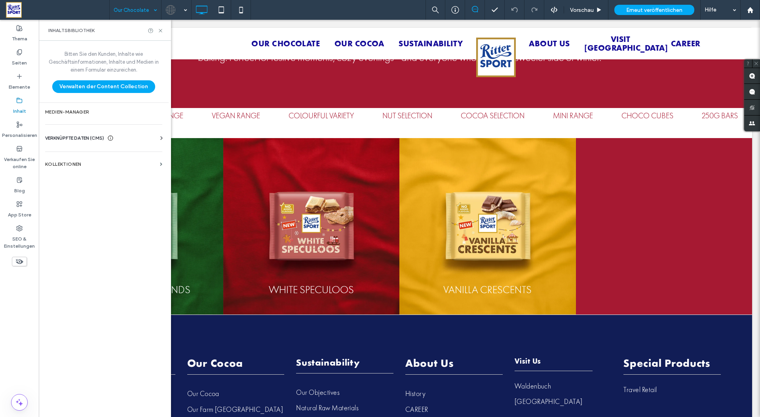
click at [20, 101] on icon at bounding box center [19, 100] width 6 height 6
click at [159, 30] on icon at bounding box center [161, 31] width 6 height 6
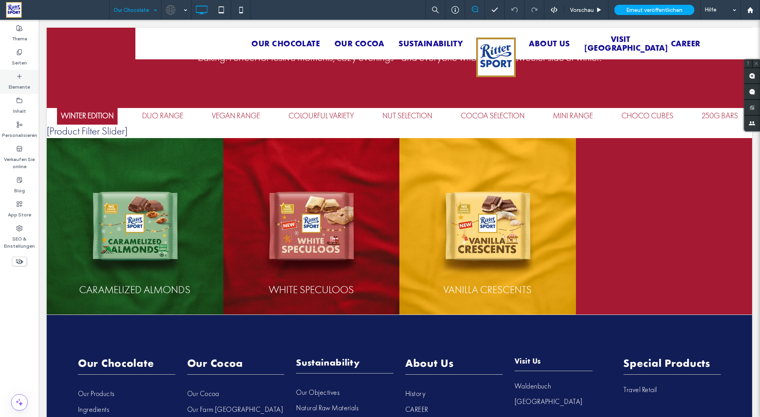
click at [18, 87] on label "Elemente" at bounding box center [19, 85] width 21 height 11
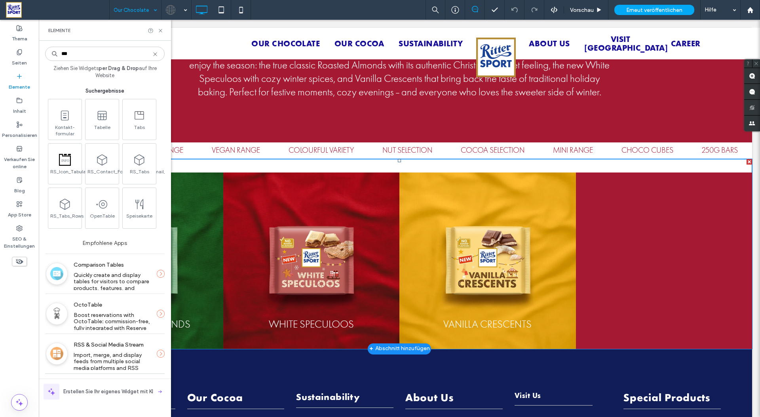
scroll to position [355, 0]
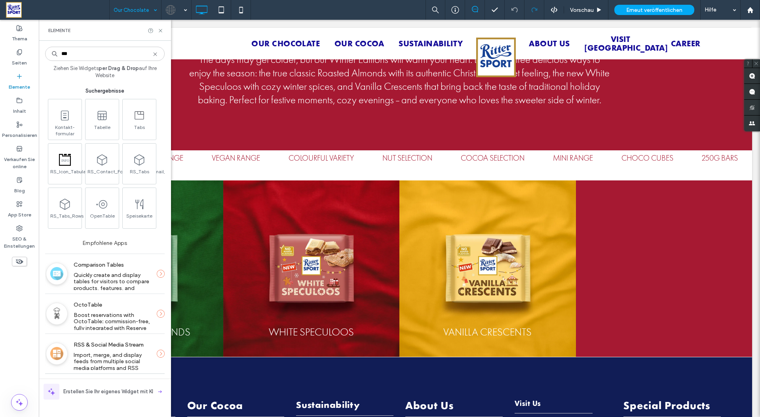
type input "***"
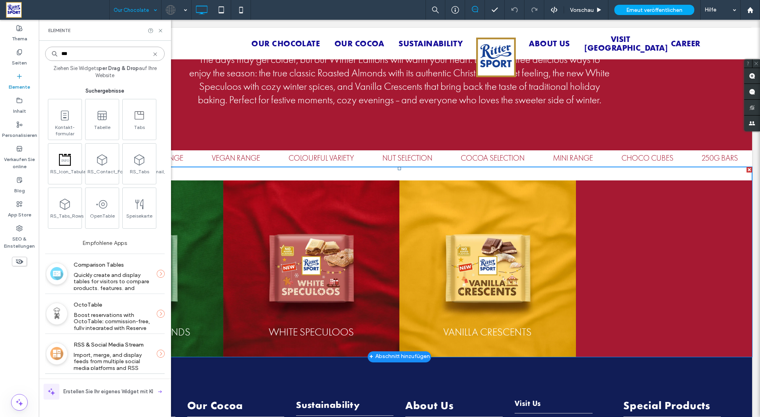
click at [298, 259] on span at bounding box center [399, 262] width 705 height 190
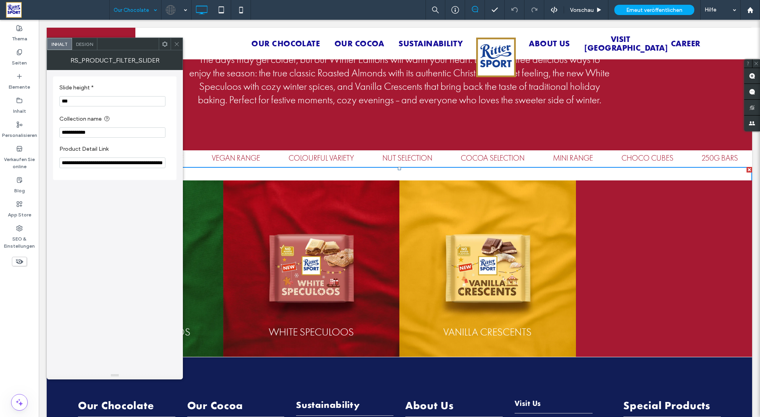
scroll to position [0, 0]
drag, startPoint x: 100, startPoint y: 163, endPoint x: 57, endPoint y: 157, distance: 43.3
click at [57, 157] on div "**********" at bounding box center [114, 128] width 123 height 104
click at [104, 104] on input "***" at bounding box center [112, 101] width 106 height 10
click at [80, 46] on span "Design" at bounding box center [84, 44] width 17 height 6
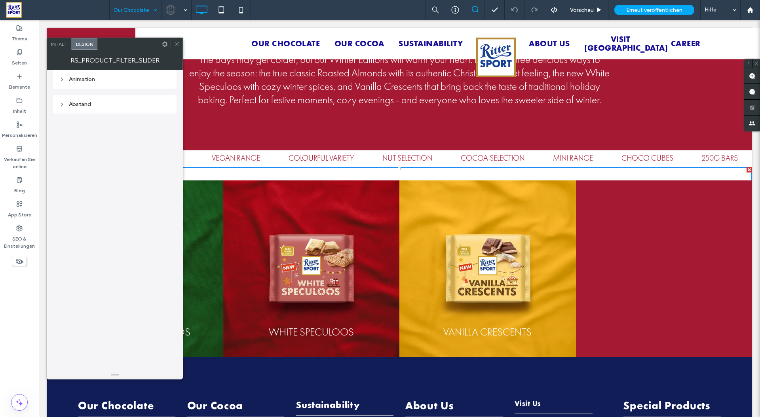
click at [179, 42] on icon at bounding box center [177, 44] width 6 height 6
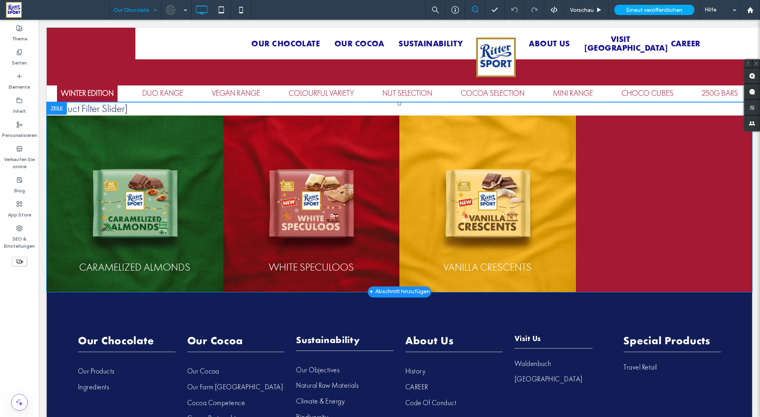
scroll to position [417, 0]
